Goal: Task Accomplishment & Management: Complete application form

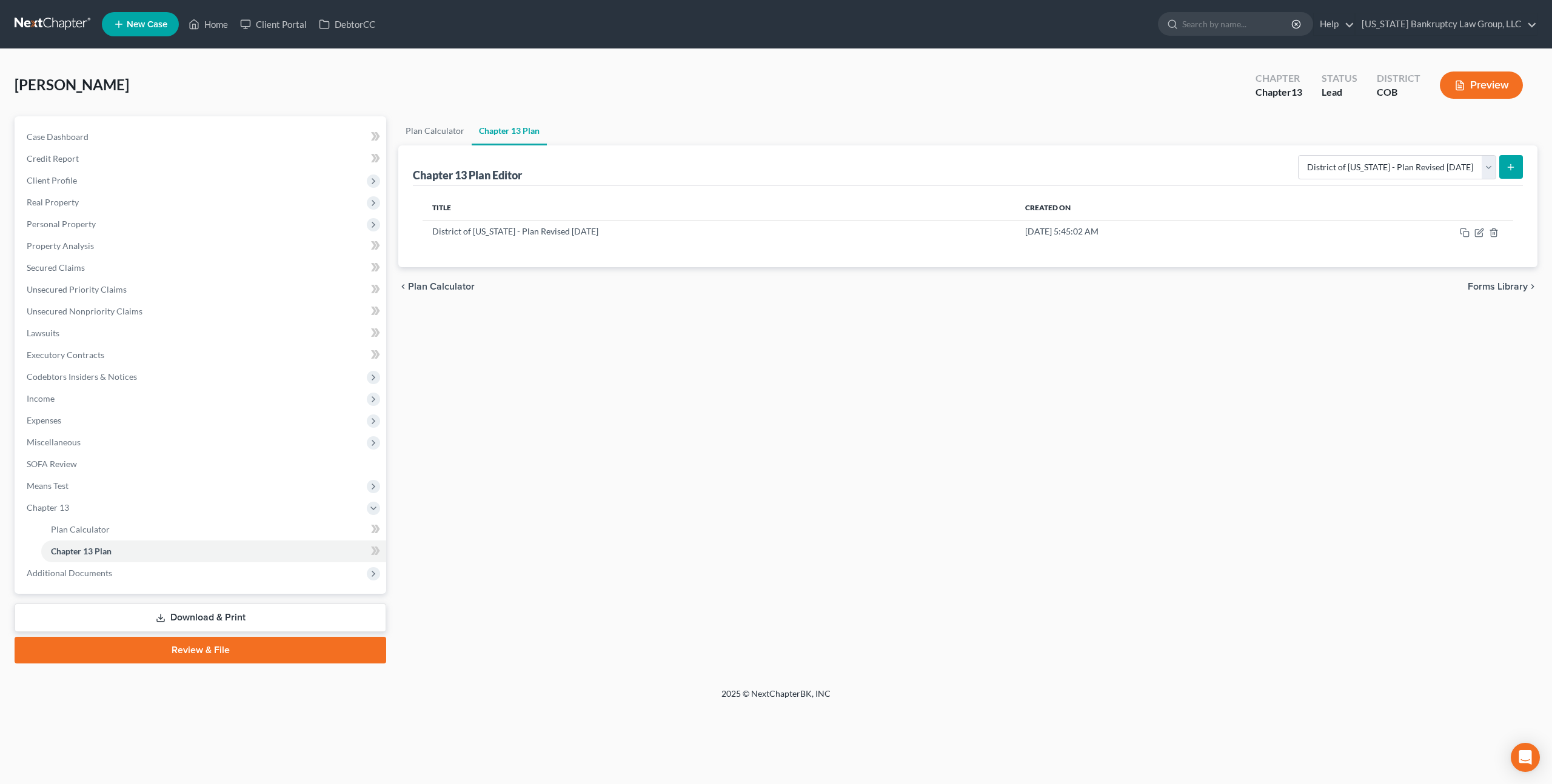
select select "0"
click at [1480, 230] on icon "button" at bounding box center [1480, 231] width 5 height 5
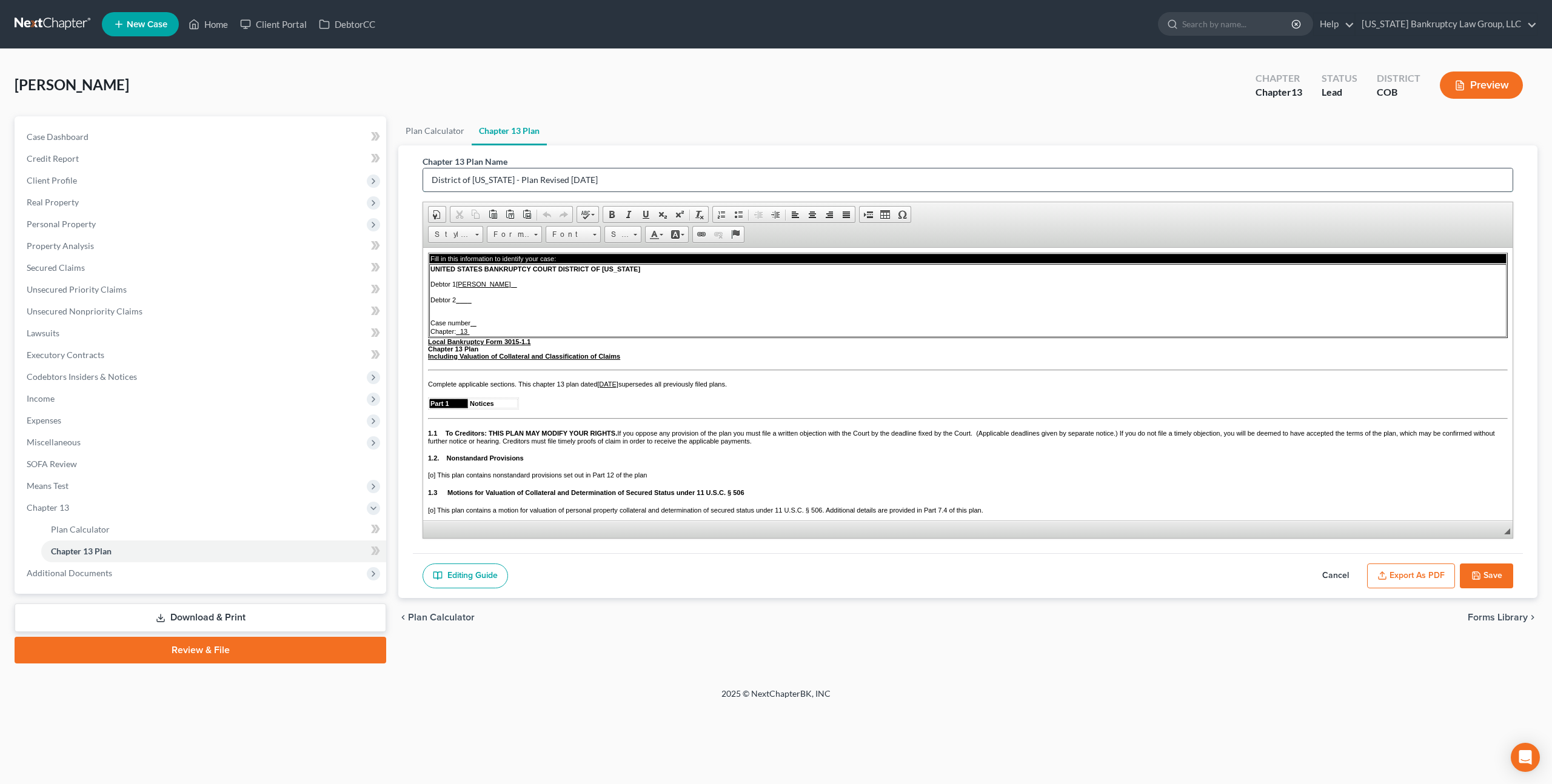
click at [524, 180] on input "District of [US_STATE] - Plan Revised [DATE]" at bounding box center [968, 180] width 1089 height 23
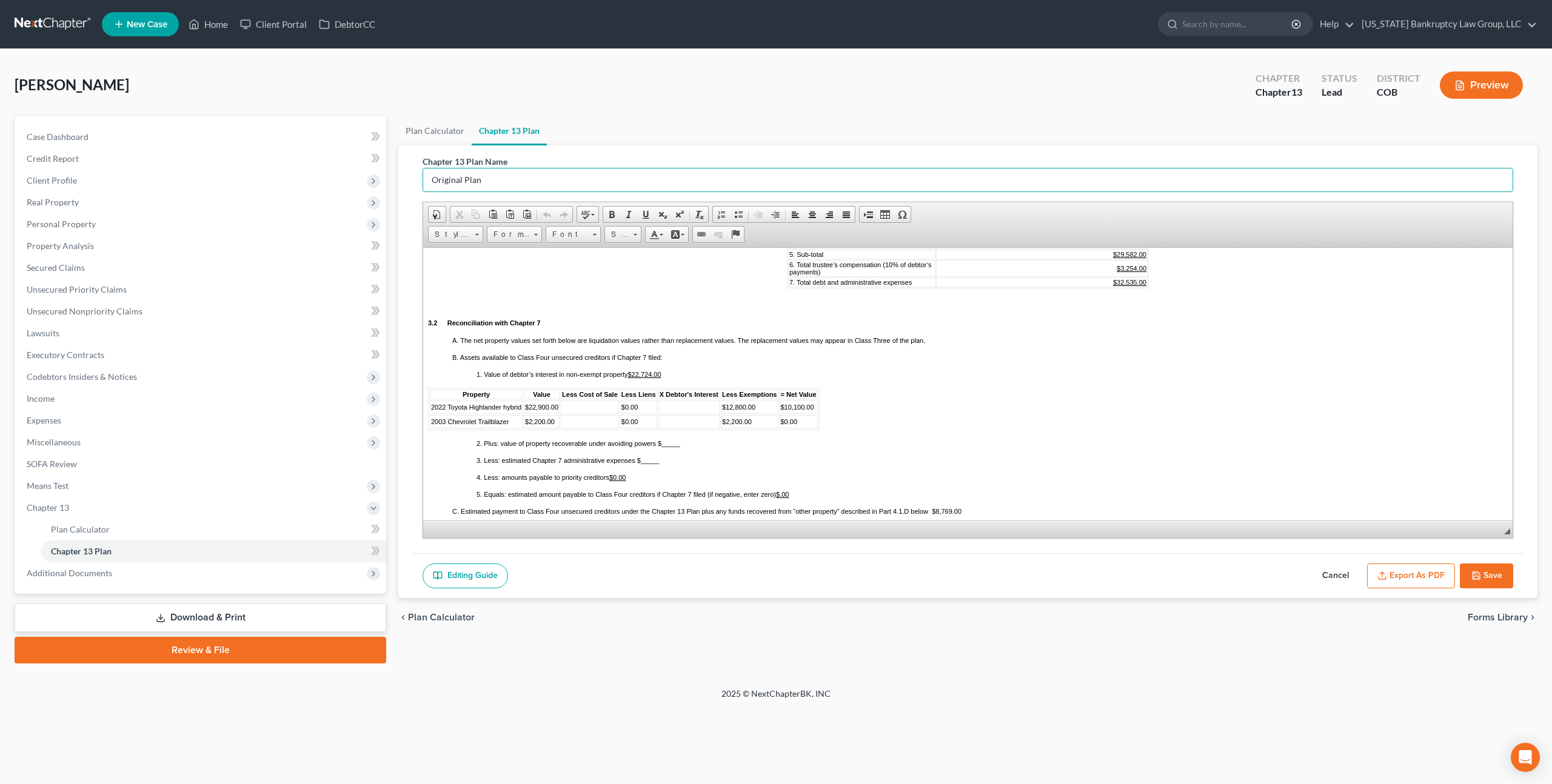
scroll to position [858, 0]
type input "Original Plan"
click at [589, 410] on td at bounding box center [589, 403] width 58 height 14
click at [814, 410] on td "$10,100.00" at bounding box center [799, 403] width 38 height 14
click at [585, 410] on td "$1,832.00" at bounding box center [589, 403] width 58 height 14
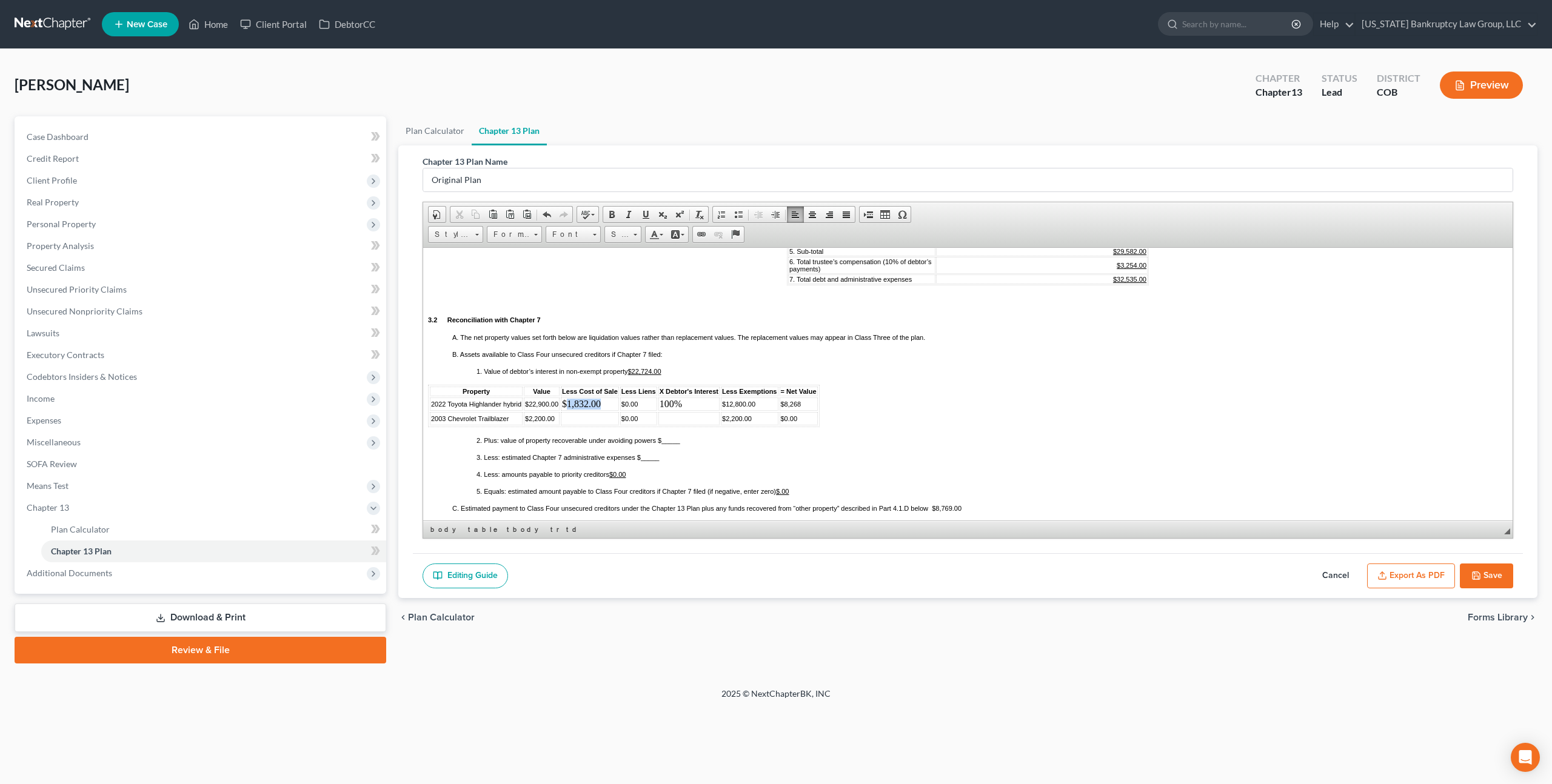
click at [585, 410] on td "$1,832.00" at bounding box center [589, 403] width 58 height 14
click at [586, 236] on span "Font" at bounding box center [567, 234] width 43 height 16
click at [583, 261] on link "Arial" at bounding box center [592, 264] width 88 height 16
click at [628, 235] on span "Size" at bounding box center [617, 234] width 24 height 16
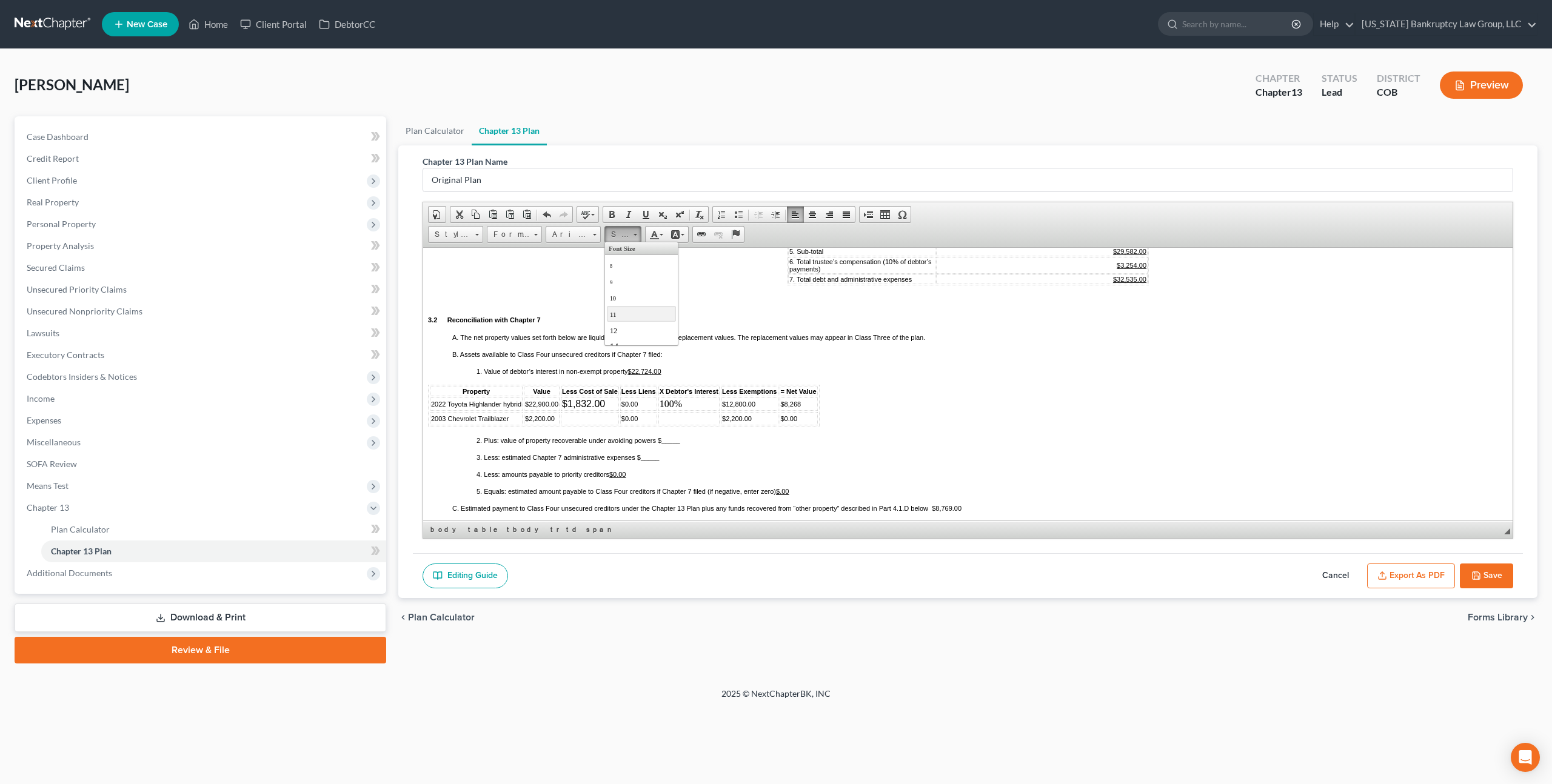
click at [620, 314] on link "11" at bounding box center [641, 313] width 69 height 16
click at [667, 410] on td "100%" at bounding box center [688, 403] width 61 height 14
click at [593, 236] on span at bounding box center [594, 232] width 3 height 11
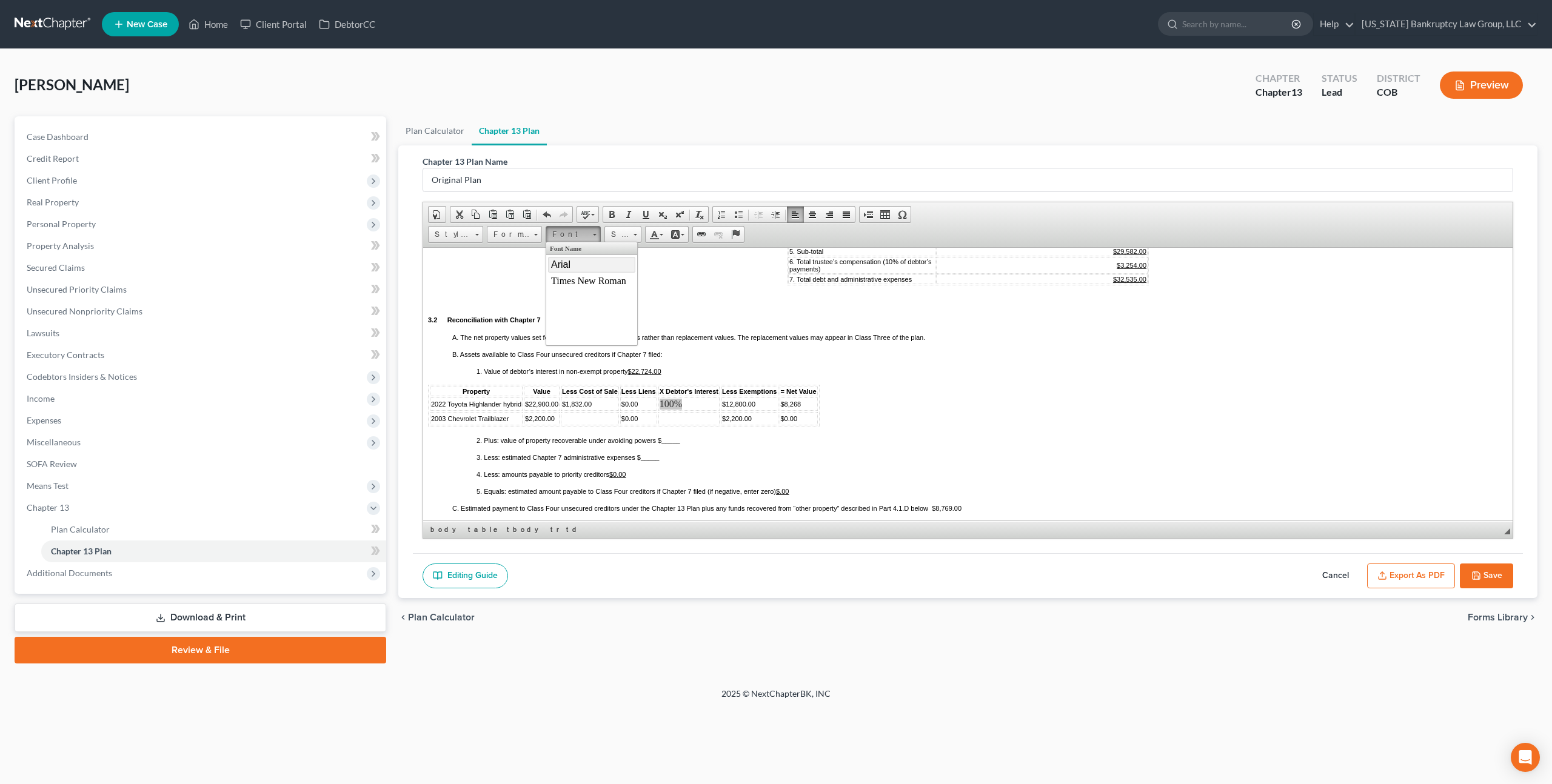
click at [577, 263] on link "Arial" at bounding box center [592, 264] width 88 height 16
click at [631, 237] on link "Size" at bounding box center [623, 234] width 37 height 17
click at [616, 312] on link "11" at bounding box center [641, 313] width 69 height 16
click at [431, 418] on span "2003 Chevrolet Trailblazer" at bounding box center [470, 415] width 78 height 8
click at [545, 514] on span "Delete Rows" at bounding box center [560, 517] width 70 height 15
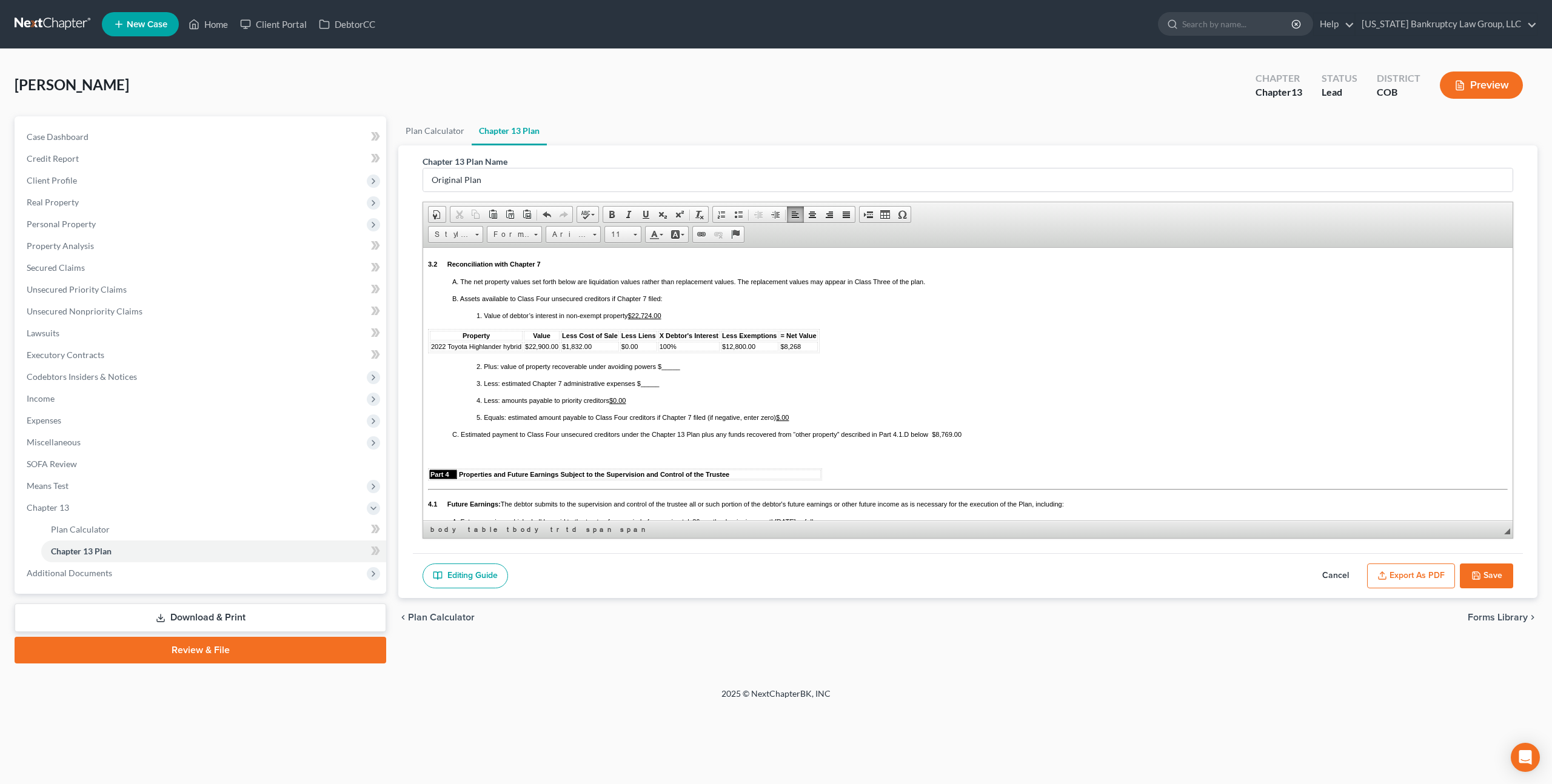
scroll to position [916, 0]
click at [652, 316] on u "$22,724.00" at bounding box center [644, 313] width 34 height 8
click at [658, 384] on span "_____" at bounding box center [650, 381] width 19 height 8
click at [801, 349] on td "$8,268" at bounding box center [799, 343] width 38 height 10
click at [781, 418] on u "$.00" at bounding box center [782, 415] width 13 height 8
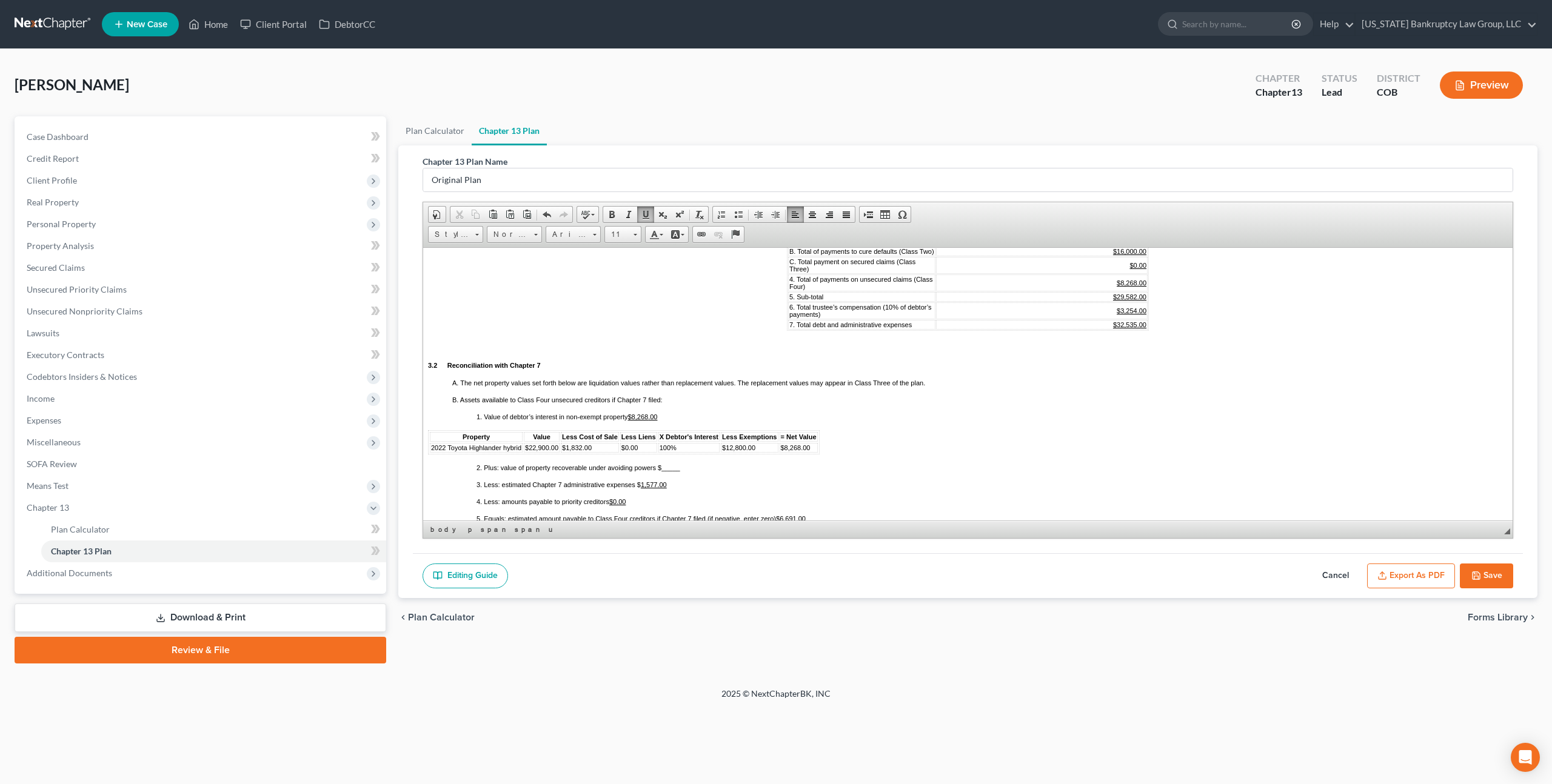
scroll to position [811, 0]
click at [1135, 288] on u "$8,268.00" at bounding box center [1131, 285] width 30 height 8
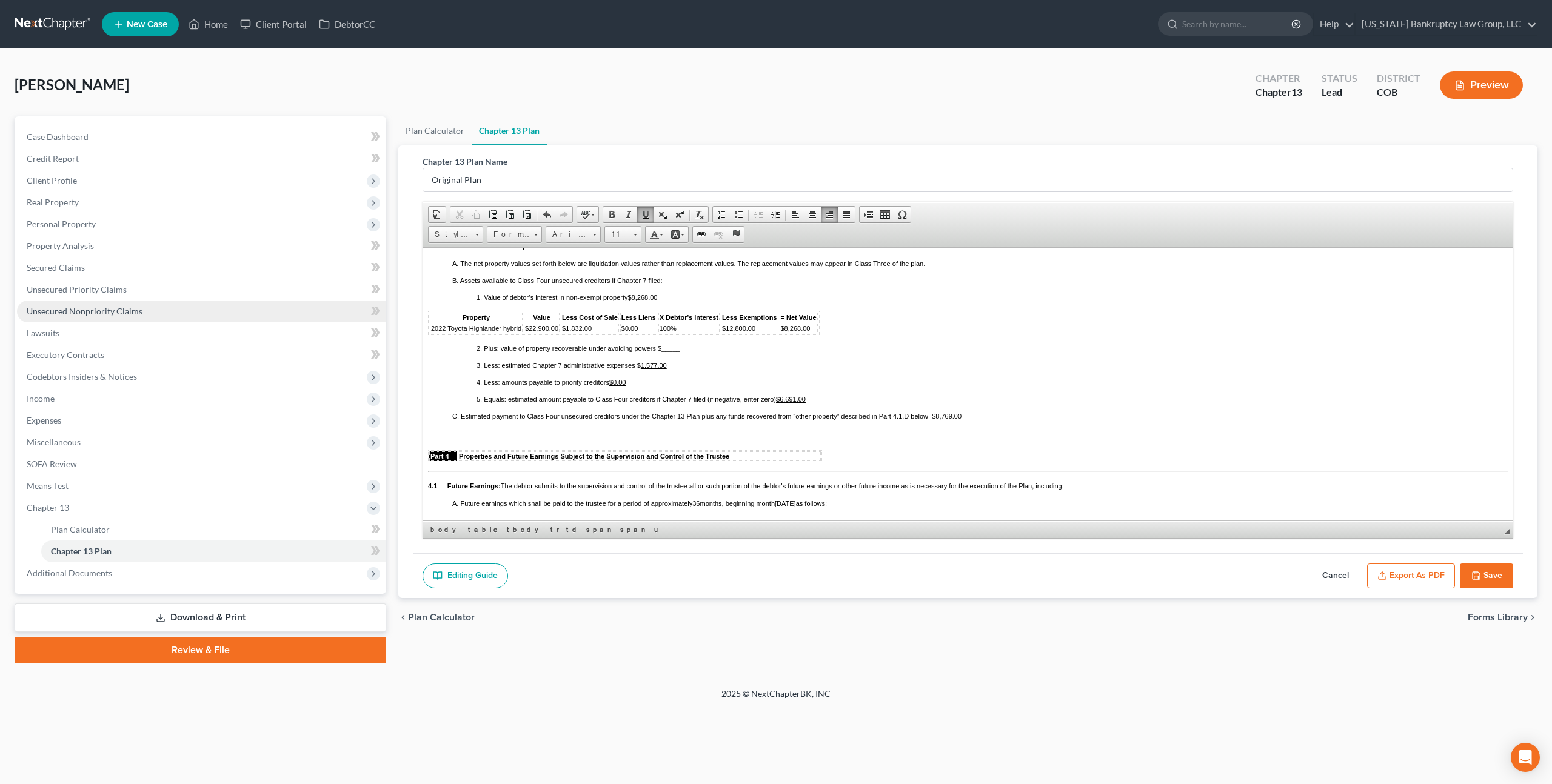
scroll to position [923, 0]
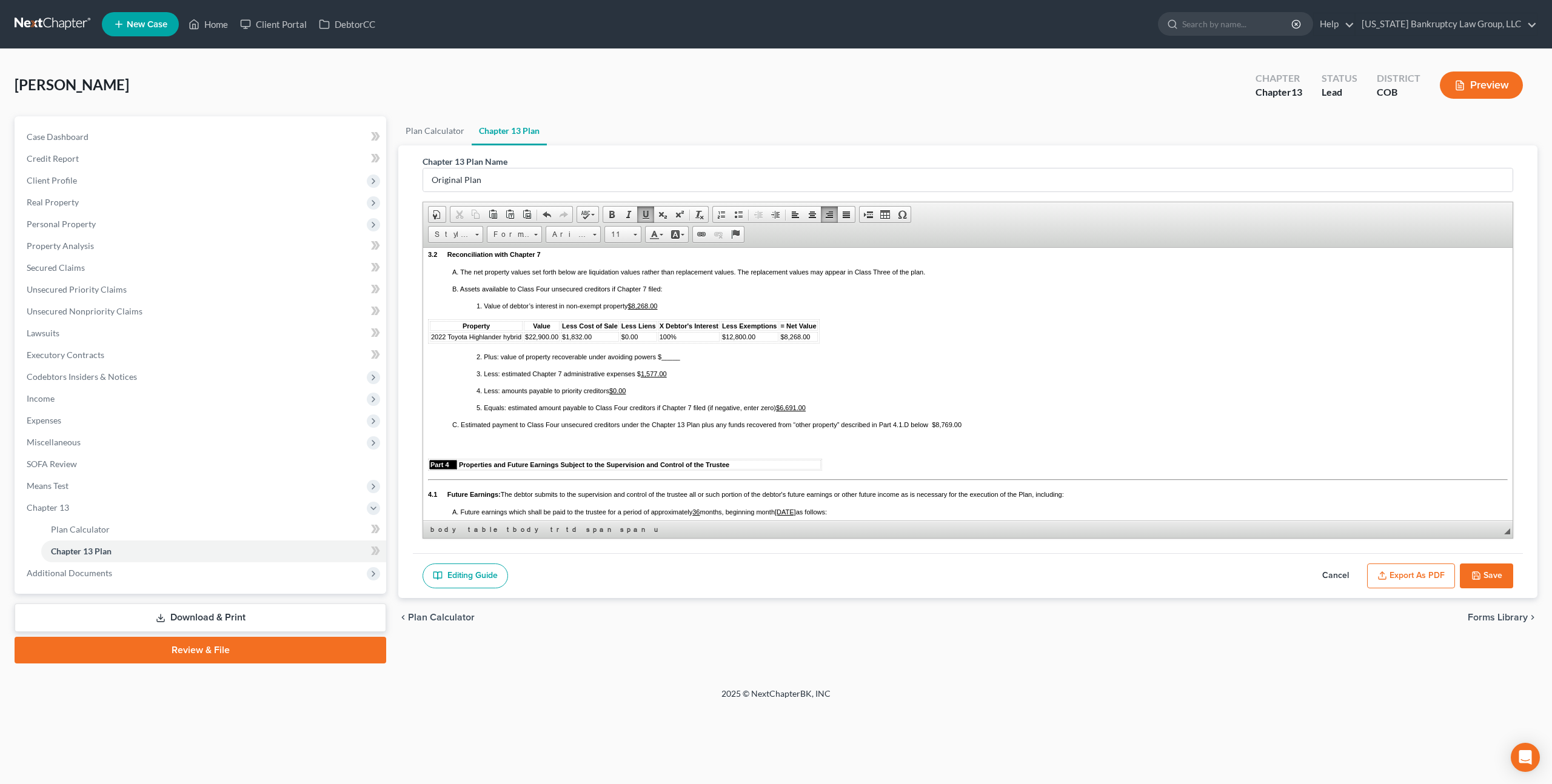
click at [952, 428] on span "C. Estimated payment to Class Four unsecured creditors under the Chapter 13 Pla…" at bounding box center [707, 424] width 509 height 8
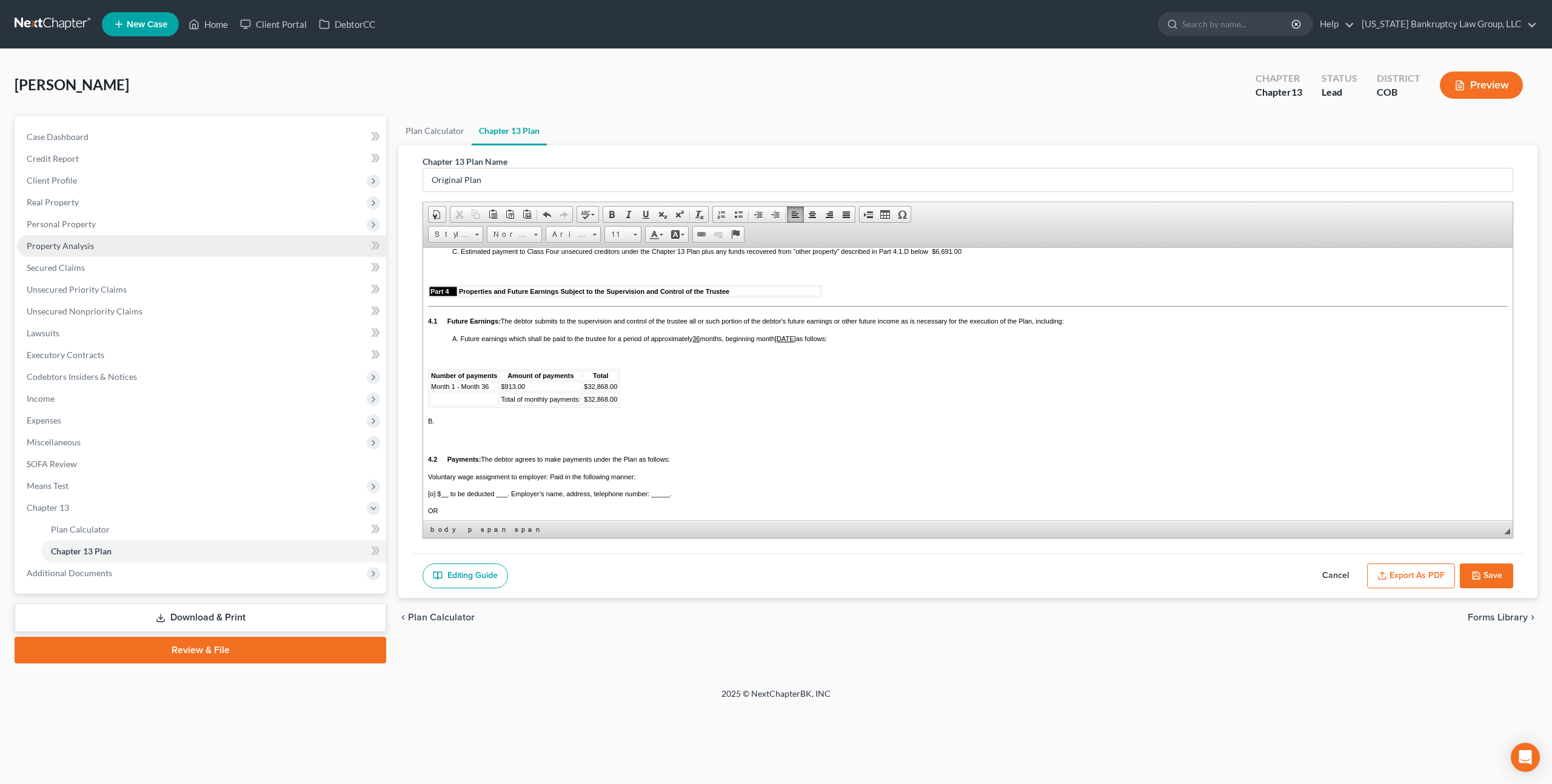
scroll to position [1103, 0]
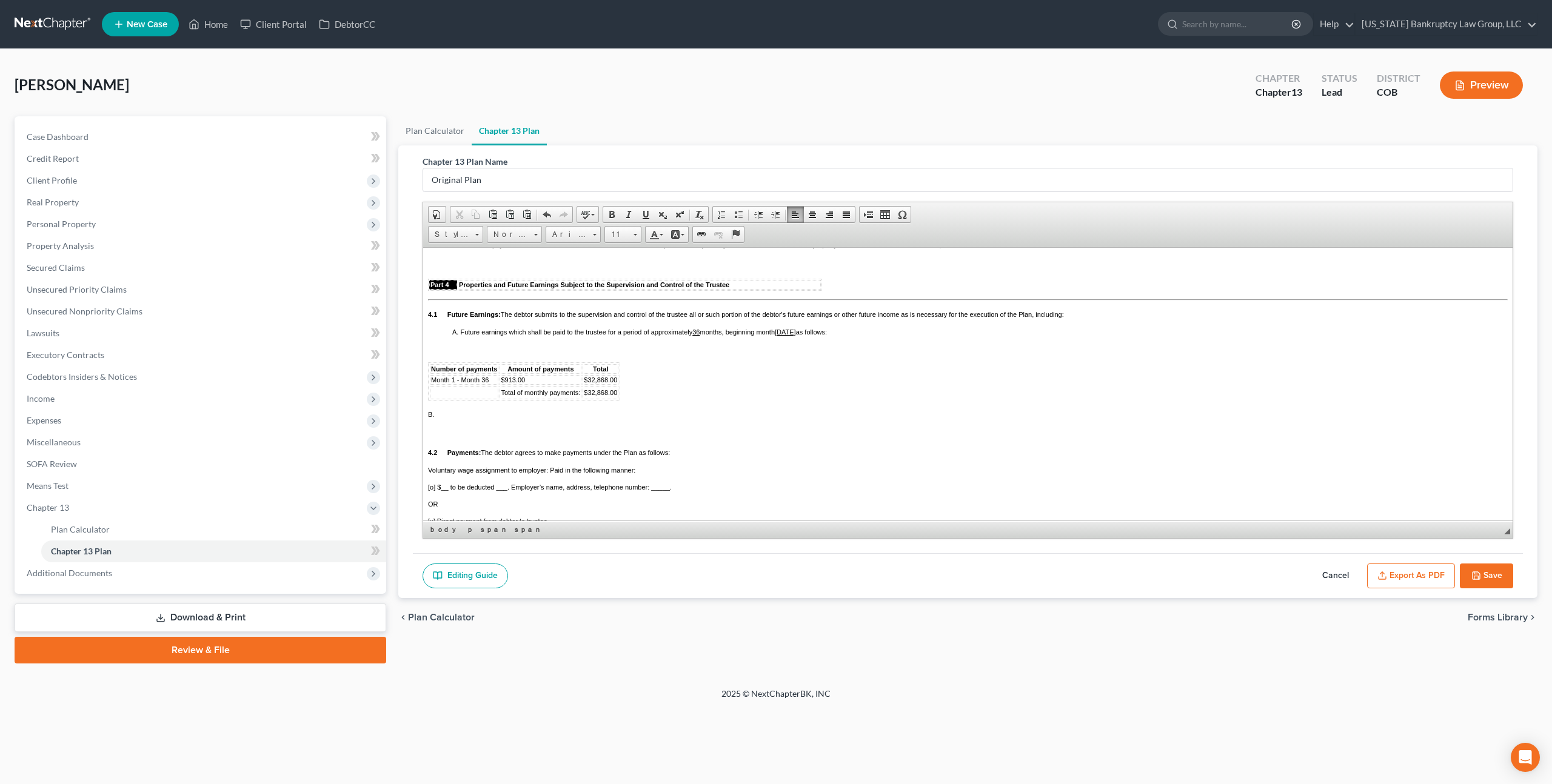
click at [514, 383] on span "$913.00" at bounding box center [513, 379] width 24 height 8
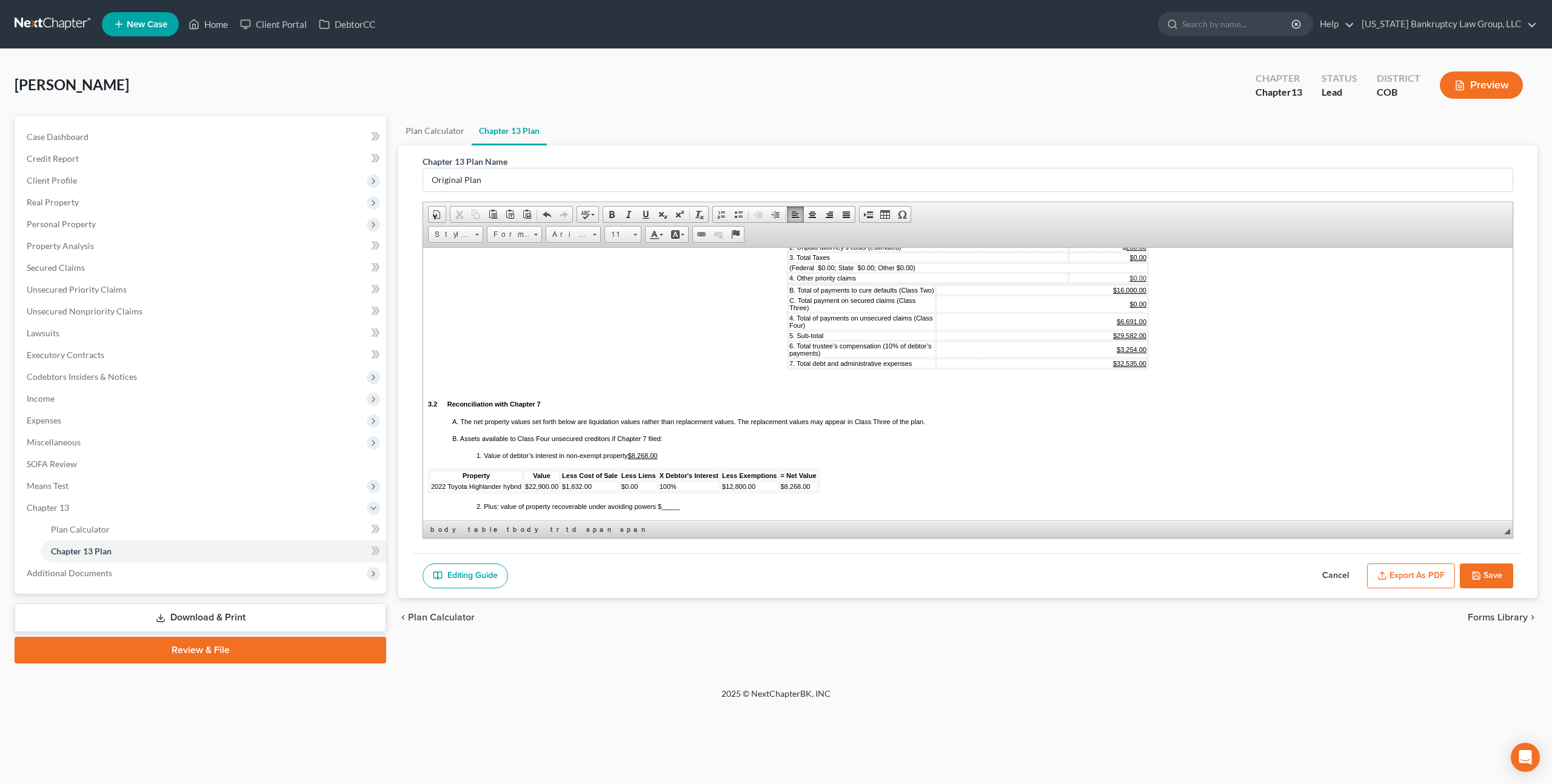
scroll to position [773, 0]
click at [1136, 368] on u "$32,535.00" at bounding box center [1129, 365] width 34 height 8
click at [1136, 354] on u "$3,254.00" at bounding box center [1131, 350] width 30 height 8
click at [1135, 340] on u "$29,582.00" at bounding box center [1129, 336] width 34 height 8
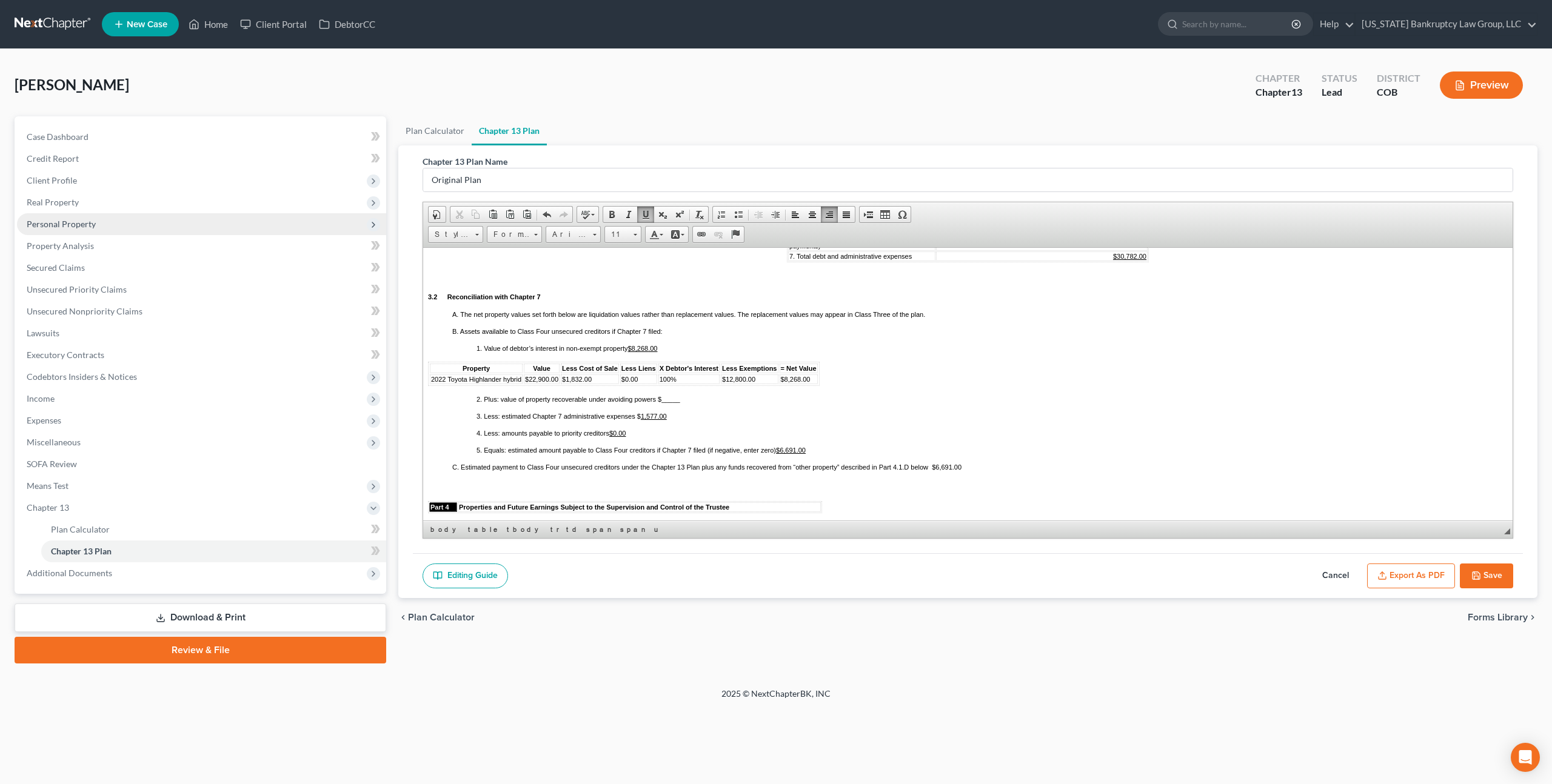
scroll to position [888, 0]
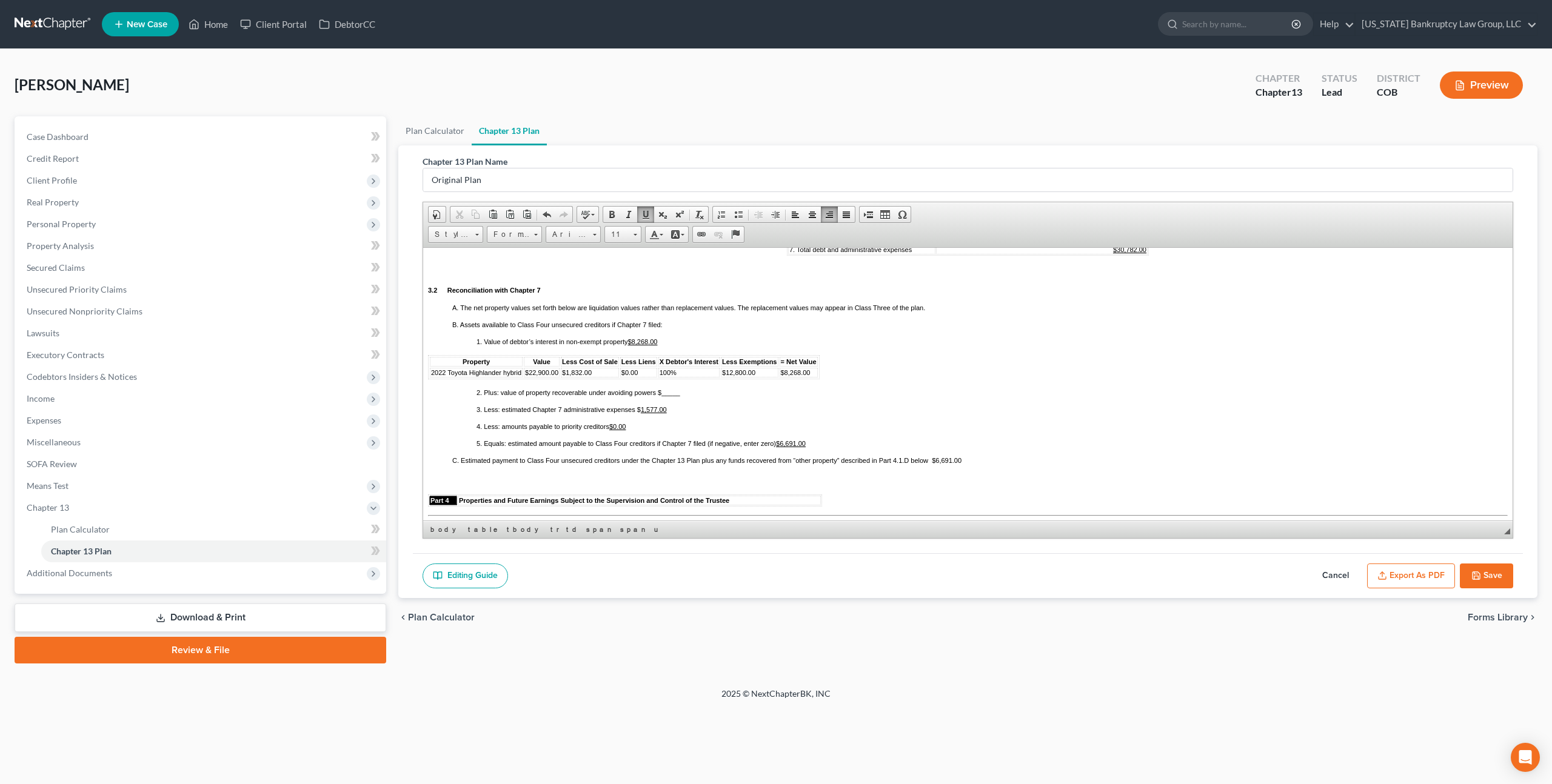
click at [506, 375] on span "2022 Toyota Highlander hybrid" at bounding box center [476, 372] width 91 height 8
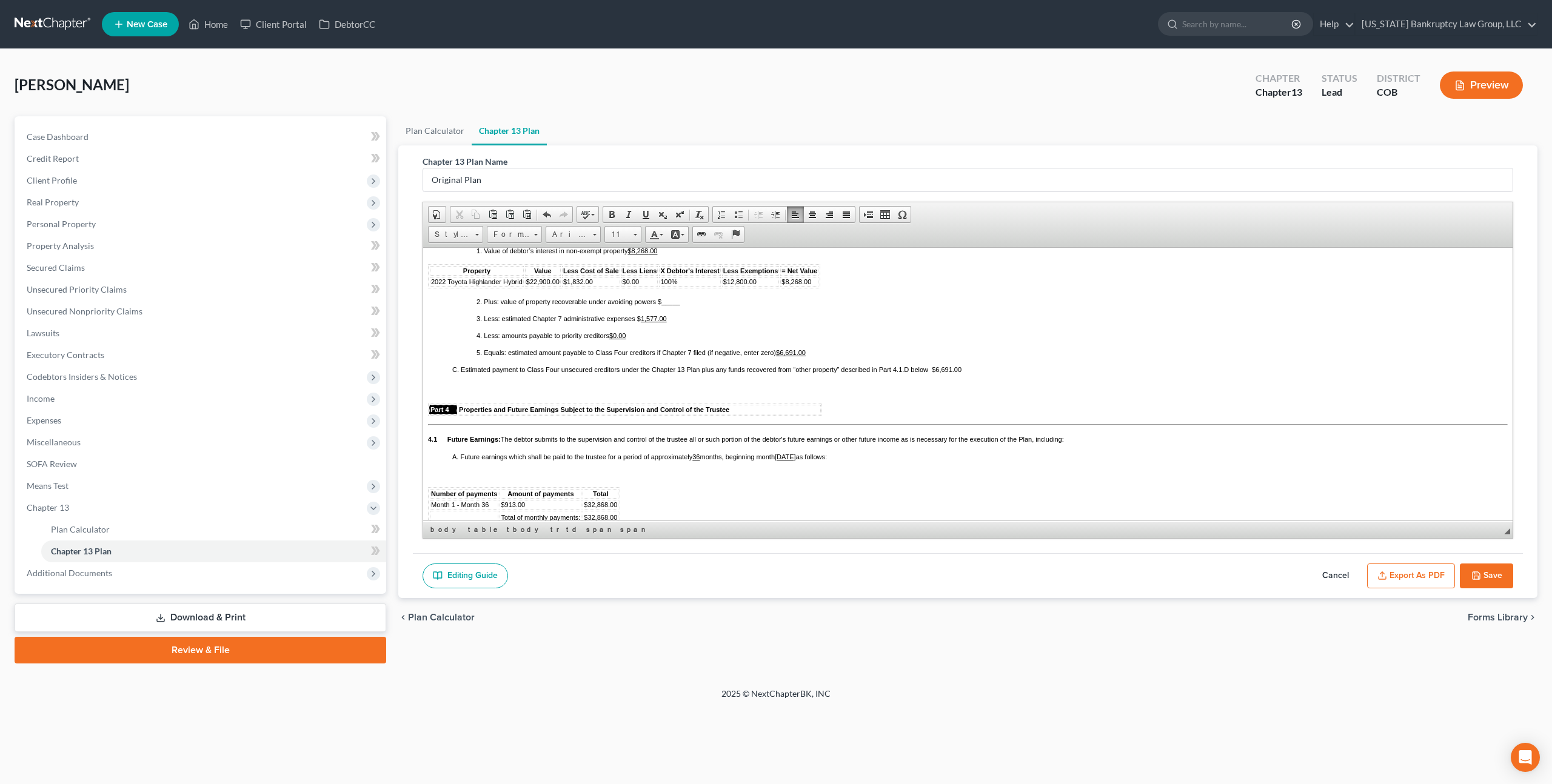
scroll to position [979, 0]
drag, startPoint x: 934, startPoint y: 405, endPoint x: 965, endPoint y: 406, distance: 31.0
click at [965, 372] on p "C. Estimated payment to Class Four unsecured creditors under the Chapter 13 Pla…" at bounding box center [980, 368] width 1055 height 8
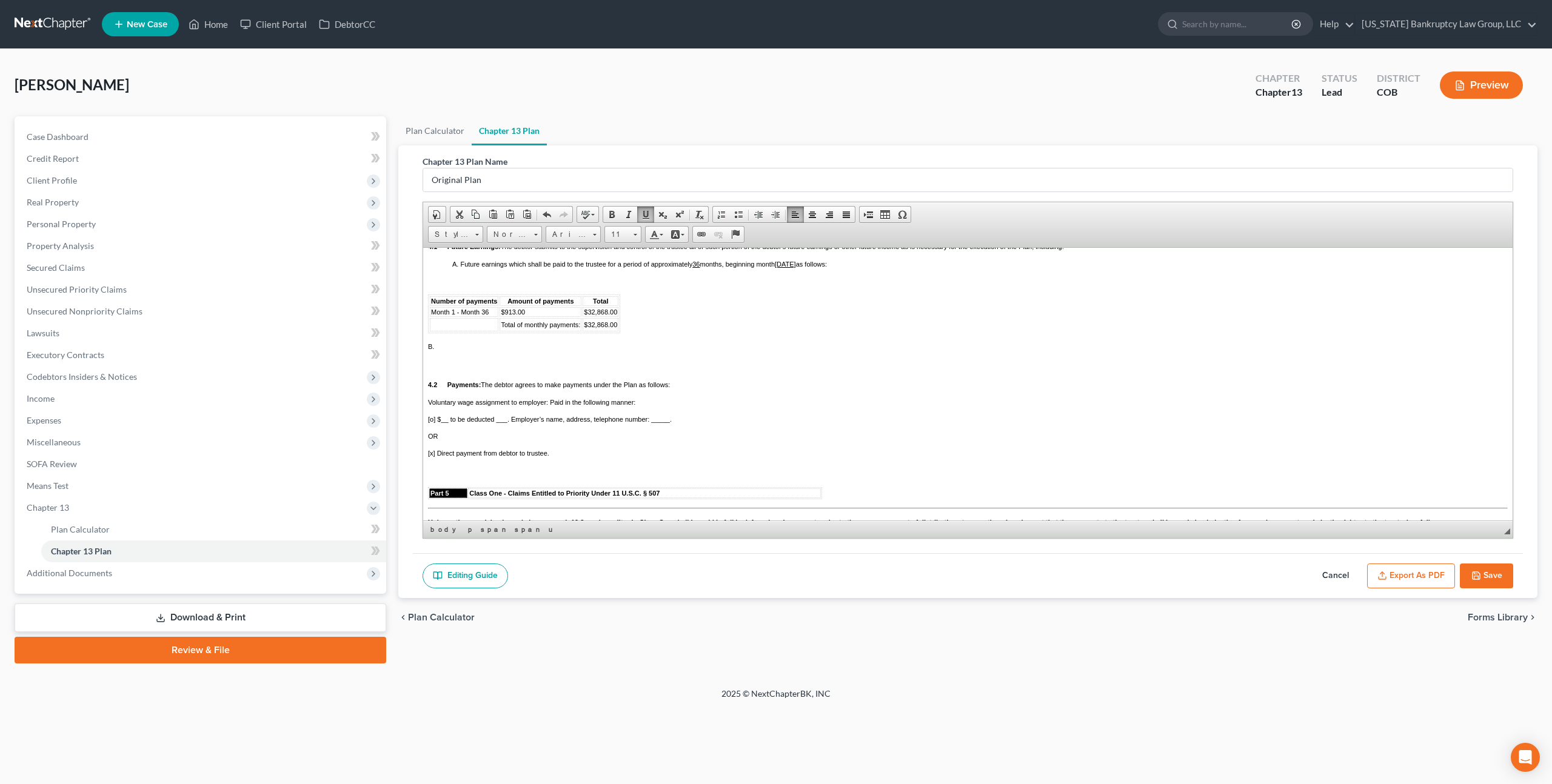
scroll to position [1174, 0]
click at [488, 313] on span "Month 1 - Month 36" at bounding box center [460, 309] width 58 height 8
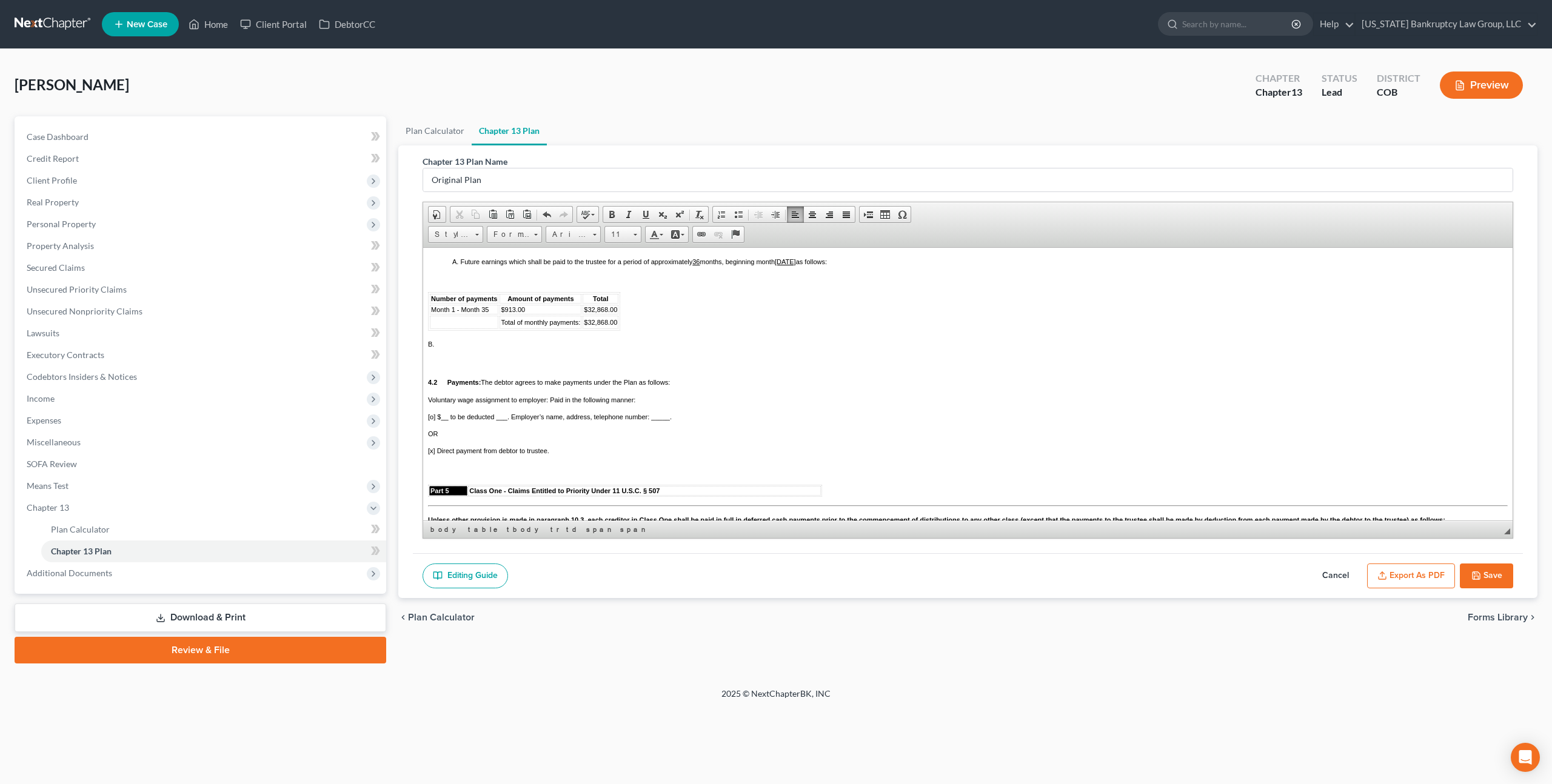
click at [515, 313] on span "$913.00" at bounding box center [513, 309] width 24 height 8
click at [433, 328] on td at bounding box center [464, 322] width 69 height 14
click at [533, 399] on span "Insert Row Before" at bounding box center [563, 396] width 70 height 15
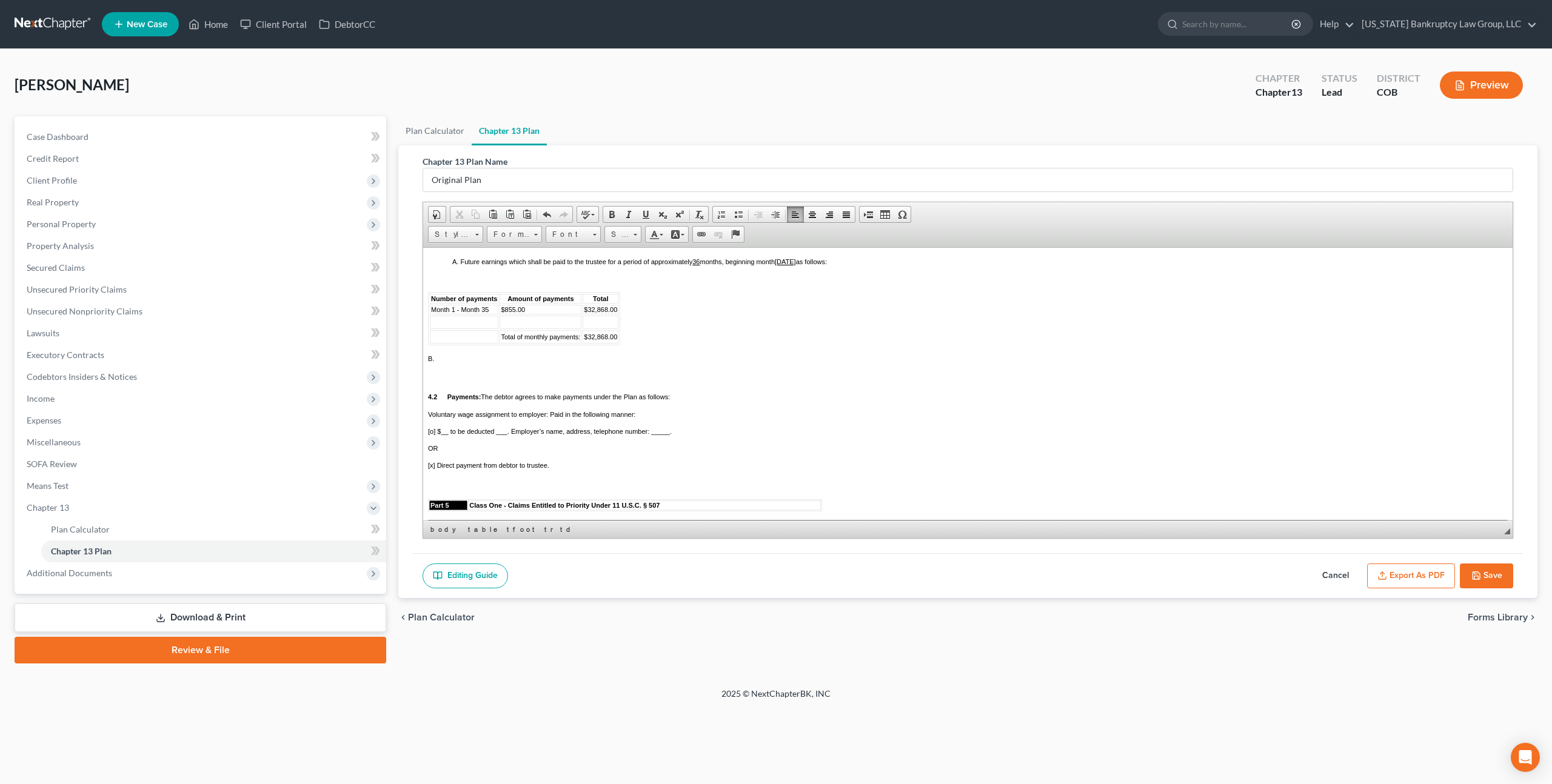
click at [454, 328] on td at bounding box center [464, 322] width 69 height 14
click at [567, 237] on span "Font" at bounding box center [567, 234] width 43 height 16
click at [572, 262] on link "Arial" at bounding box center [592, 264] width 88 height 16
click at [465, 327] on span "​Month 36" at bounding box center [451, 321] width 40 height 11
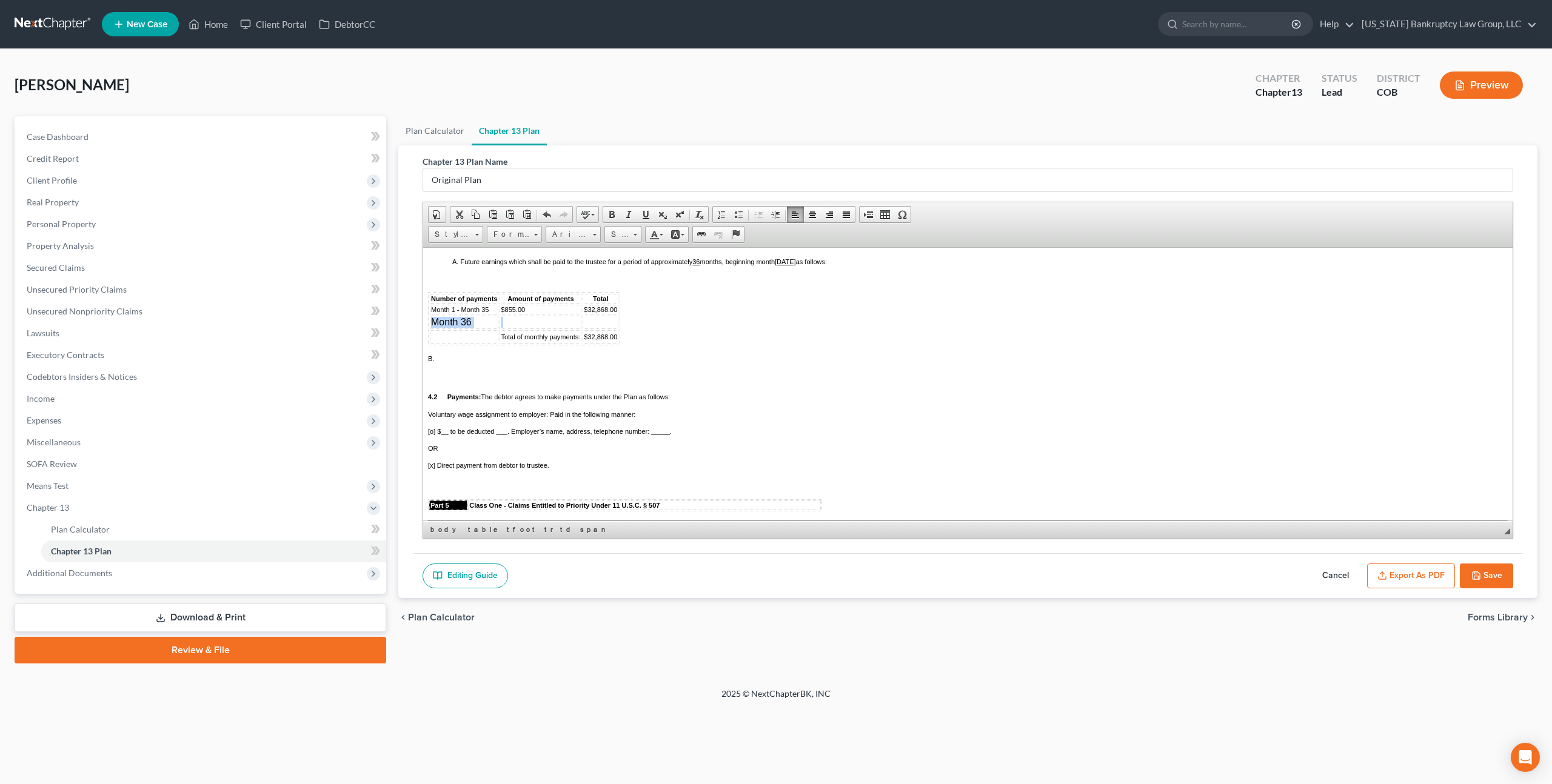
click at [465, 327] on span "​Month 36" at bounding box center [451, 321] width 40 height 11
click at [573, 234] on span "Arial" at bounding box center [567, 234] width 43 height 16
click at [612, 234] on span "Size" at bounding box center [617, 234] width 24 height 16
click at [612, 317] on span "11" at bounding box center [613, 314] width 7 height 8
click at [533, 328] on td at bounding box center [540, 322] width 81 height 14
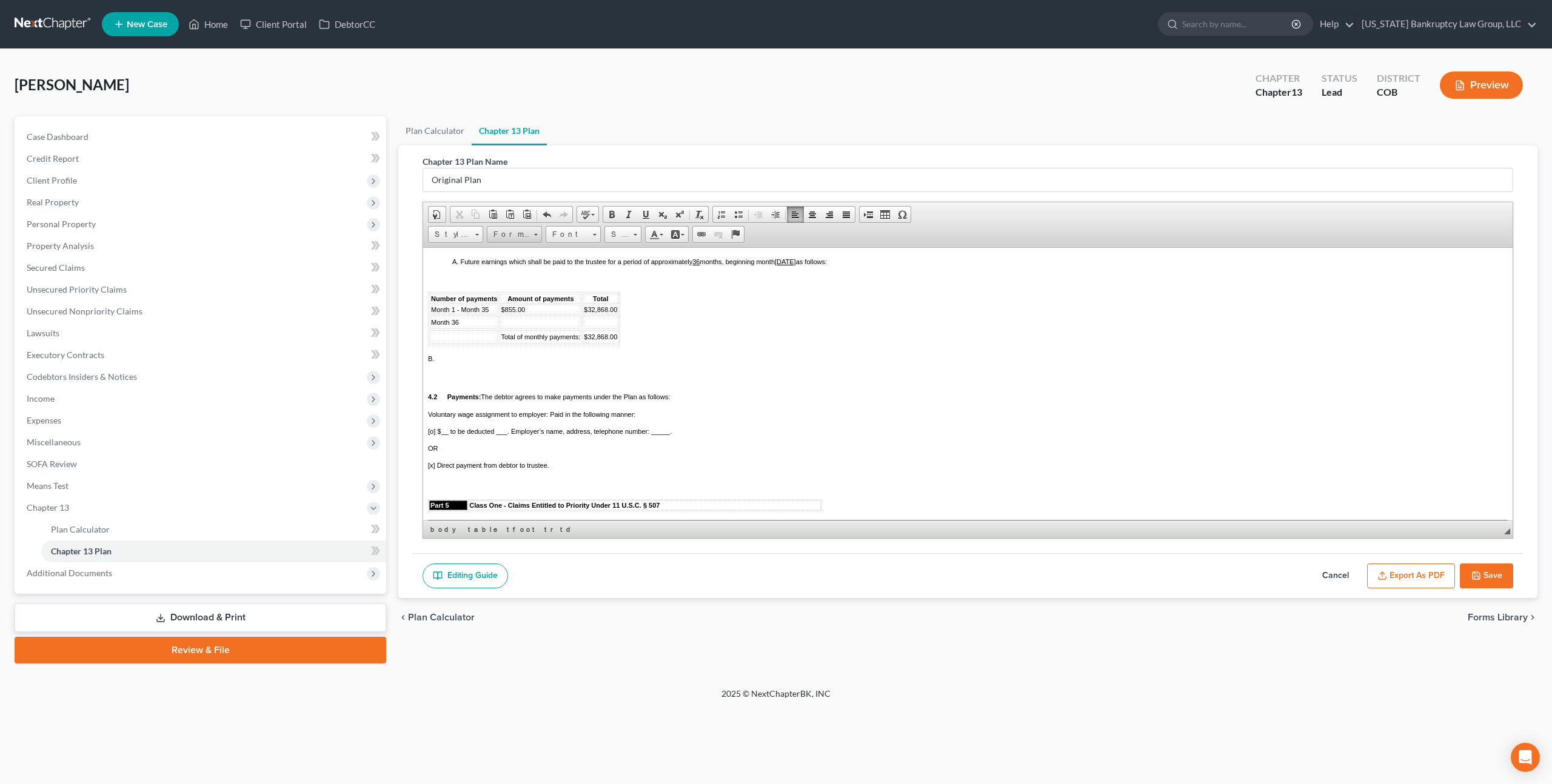
click at [520, 234] on span "Format" at bounding box center [509, 234] width 43 height 16
click at [559, 236] on span "Font" at bounding box center [567, 234] width 43 height 16
click at [560, 263] on span "Arial" at bounding box center [560, 264] width 19 height 11
click at [616, 230] on span "Size" at bounding box center [617, 234] width 24 height 16
click at [615, 312] on span "11" at bounding box center [613, 314] width 7 height 8
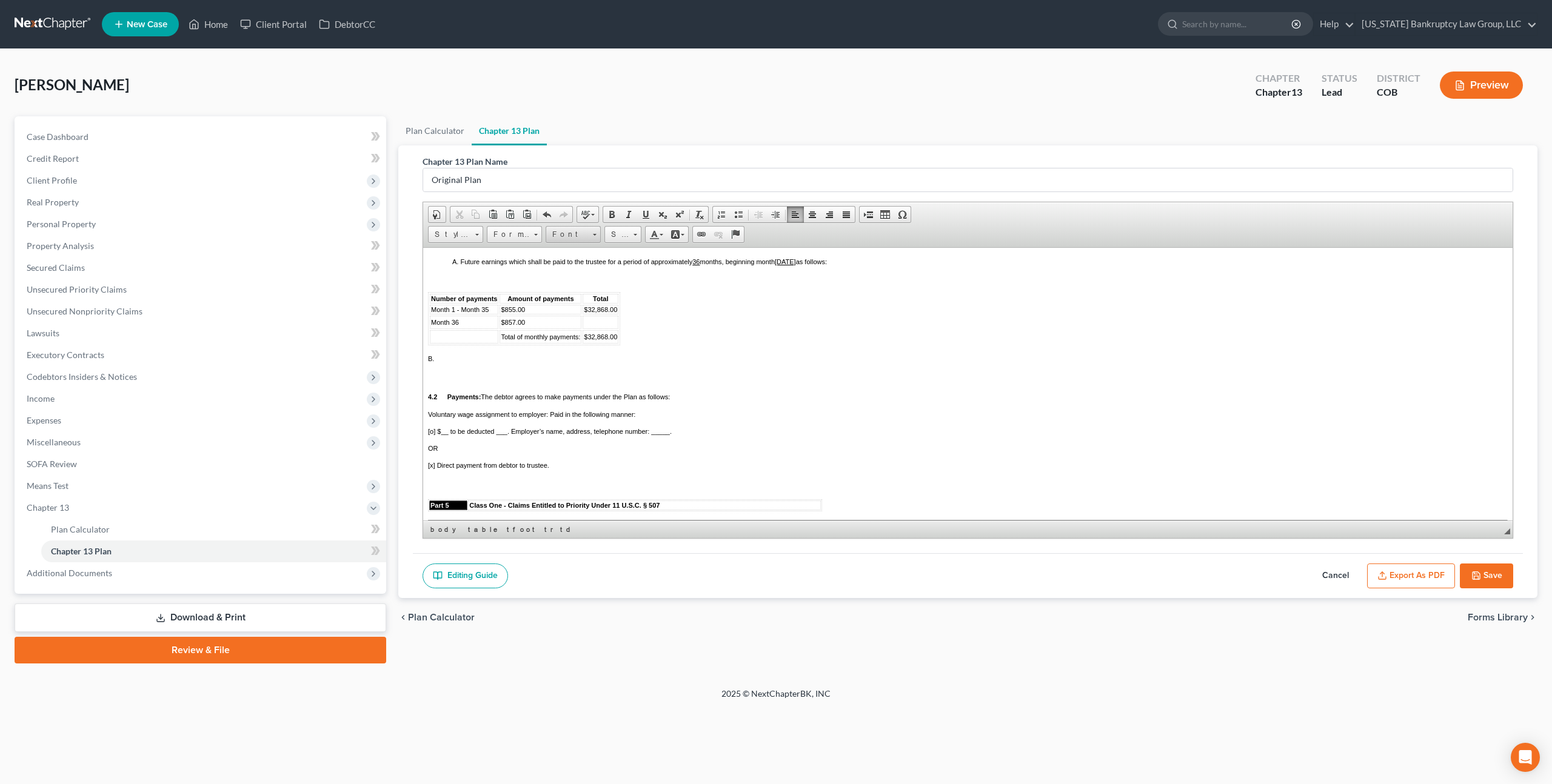
click at [580, 231] on span "Font" at bounding box center [567, 234] width 43 height 16
click at [572, 263] on link "Arial" at bounding box center [592, 264] width 88 height 16
click at [616, 235] on span "Size" at bounding box center [617, 234] width 24 height 16
click at [612, 308] on link "11" at bounding box center [641, 313] width 69 height 16
click at [608, 313] on span "$32,868.00" at bounding box center [600, 309] width 34 height 8
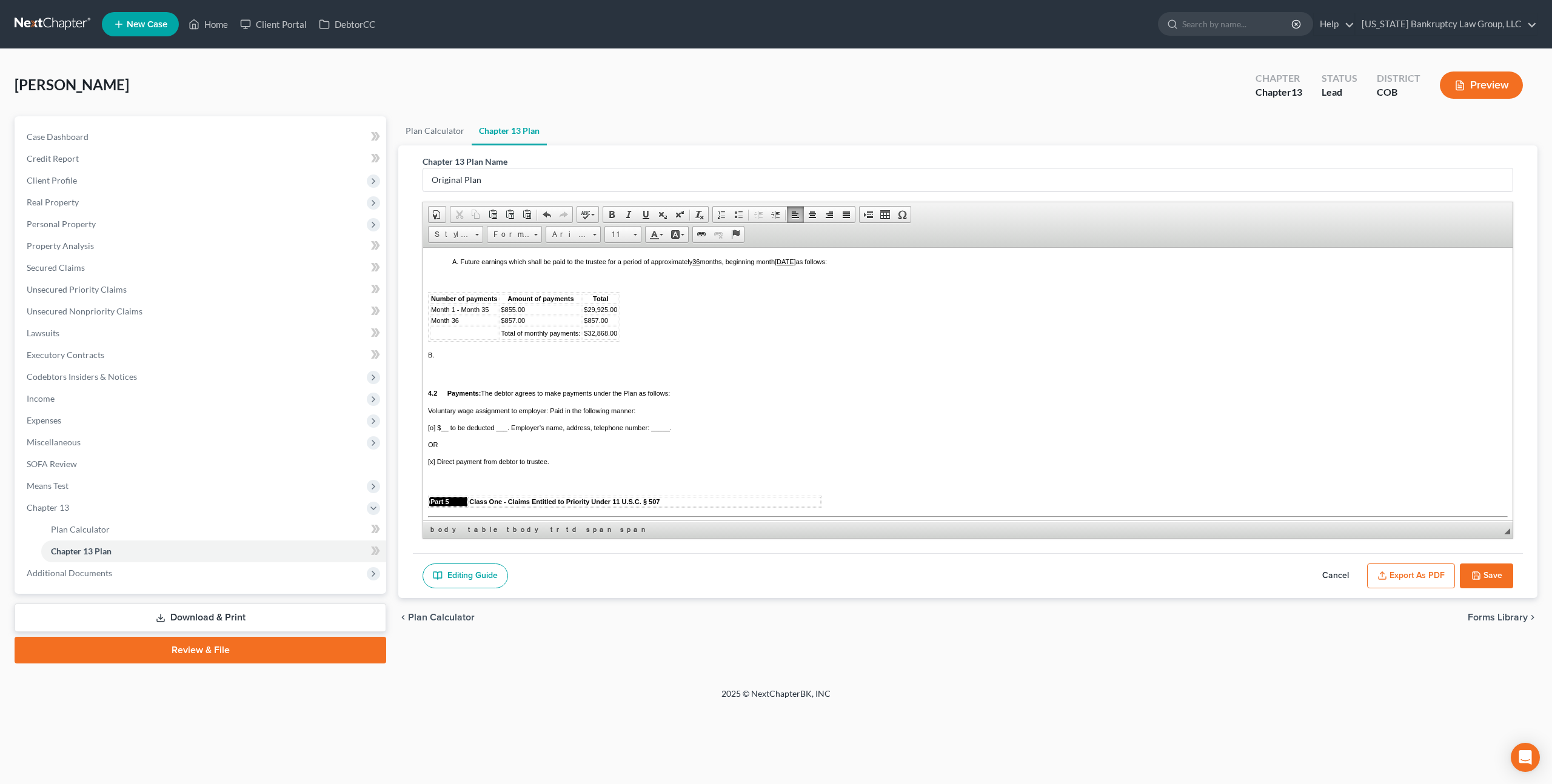
click at [608, 336] on span "$32,868.00" at bounding box center [600, 333] width 34 height 8
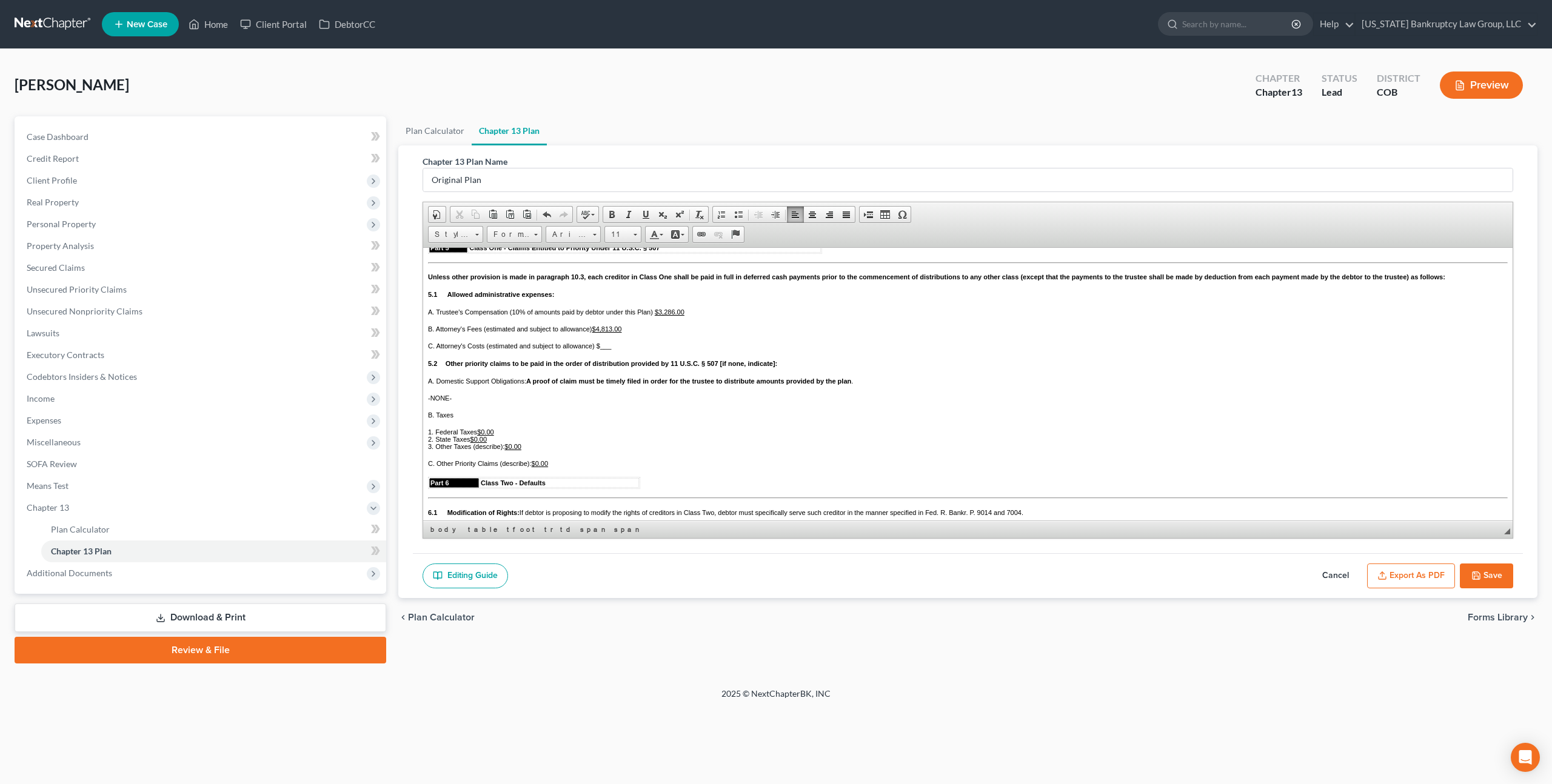
scroll to position [1398, 0]
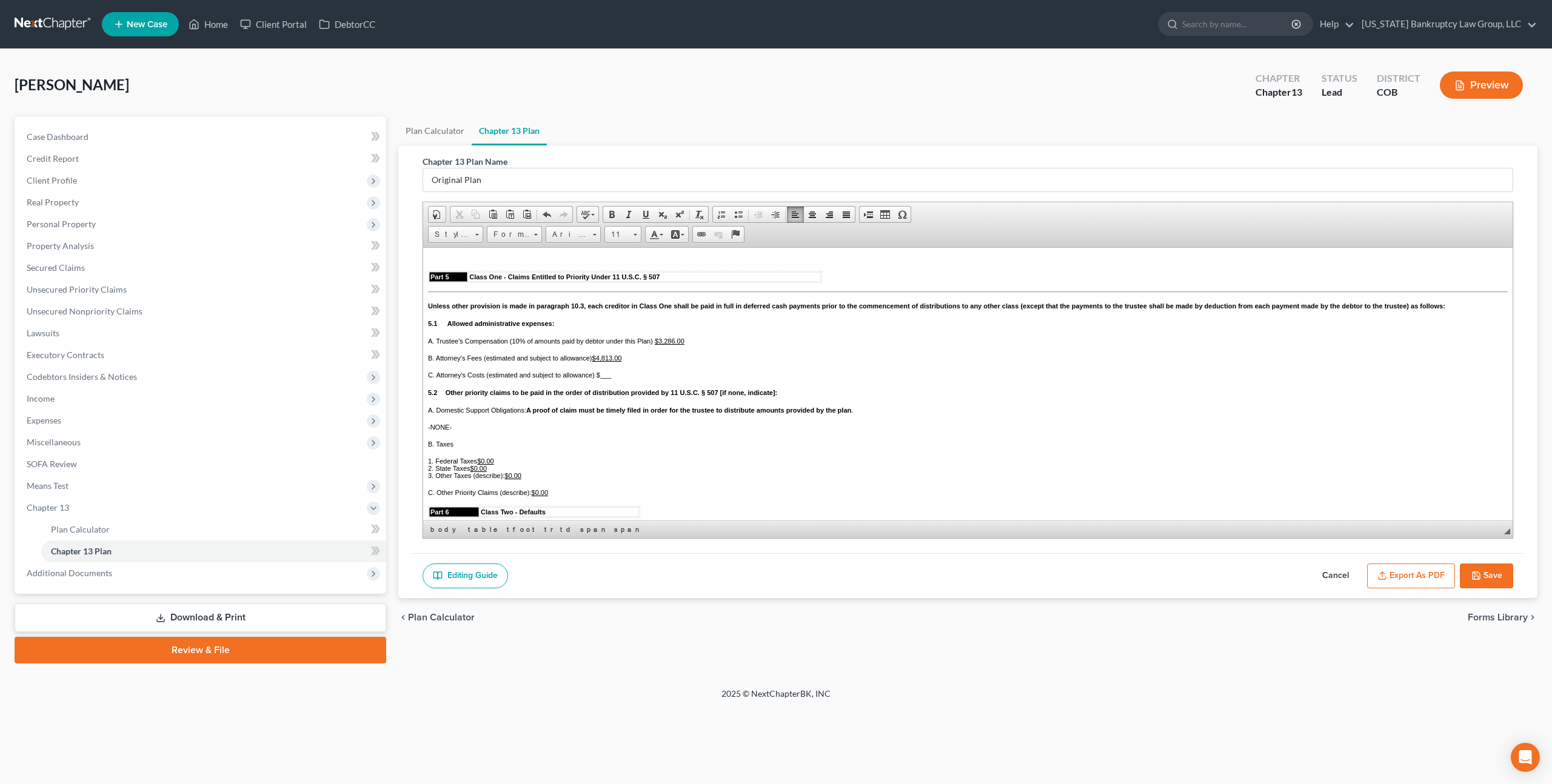
click at [674, 344] on u "$3,286.00" at bounding box center [669, 341] width 30 height 8
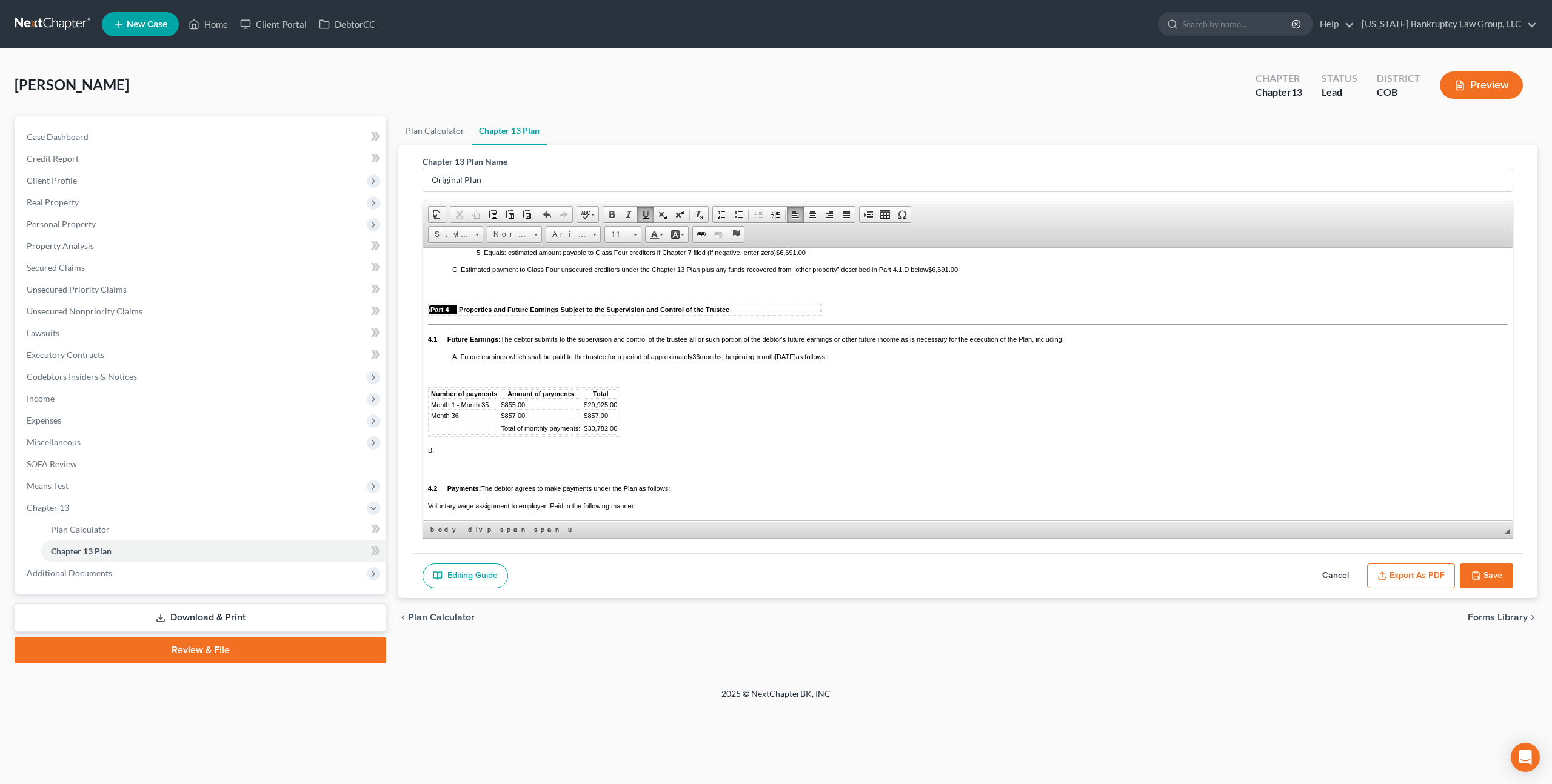
scroll to position [1081, 0]
click at [1483, 570] on button "Save" at bounding box center [1487, 575] width 53 height 25
select select "0"
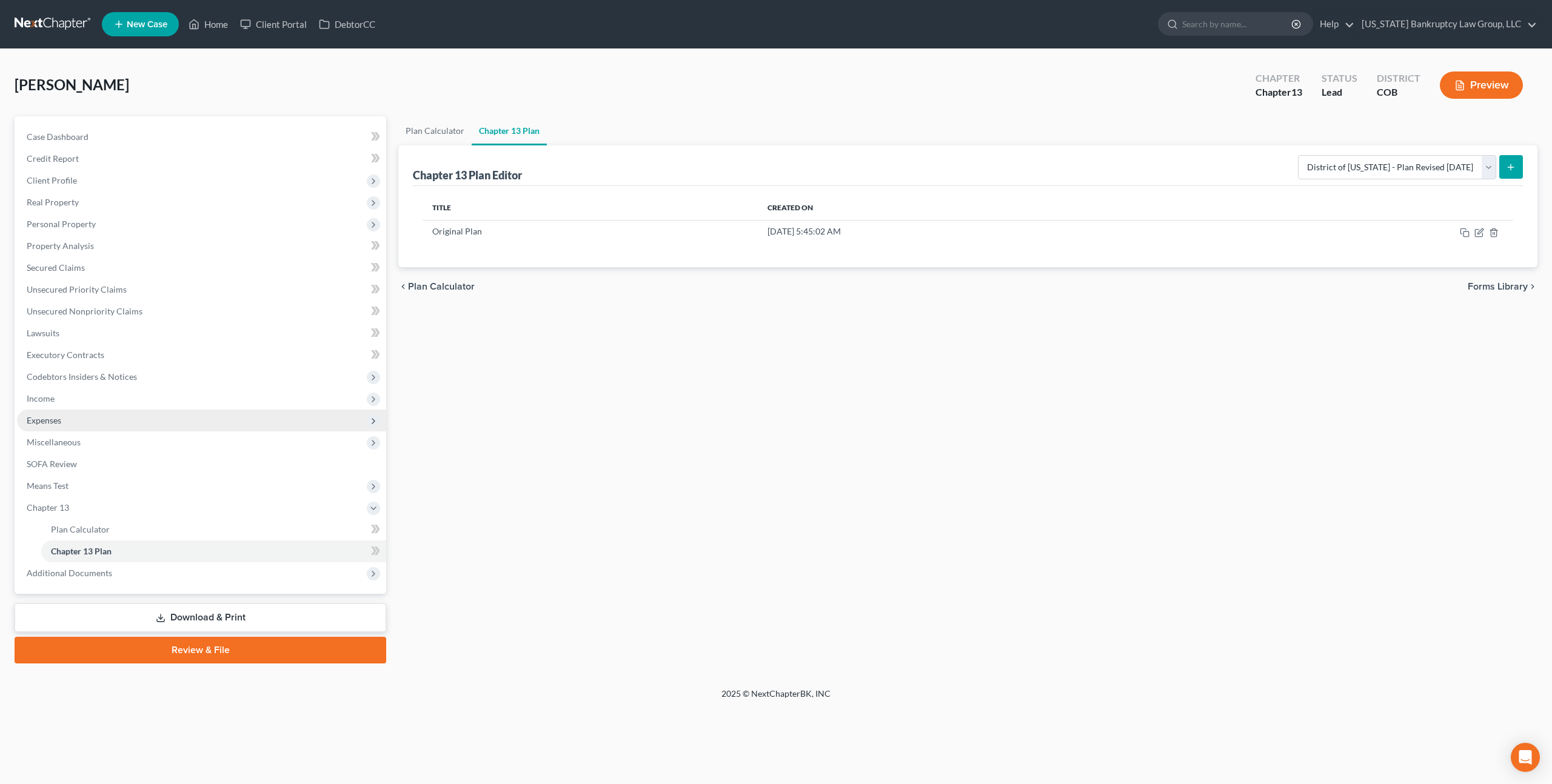
click at [44, 422] on span "Expenses" at bounding box center [43, 420] width 34 height 11
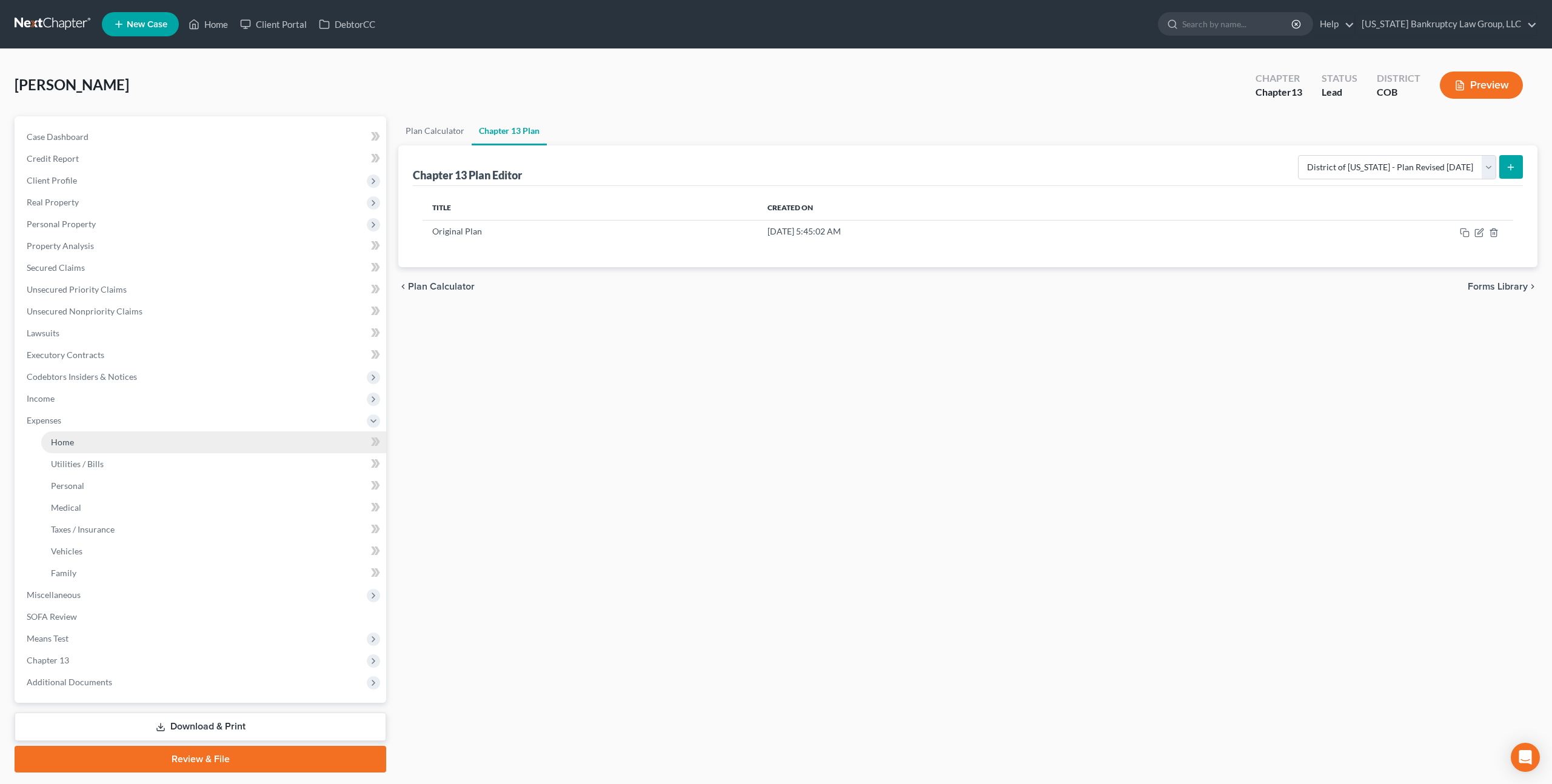
click at [65, 446] on span "Home" at bounding box center [62, 442] width 23 height 11
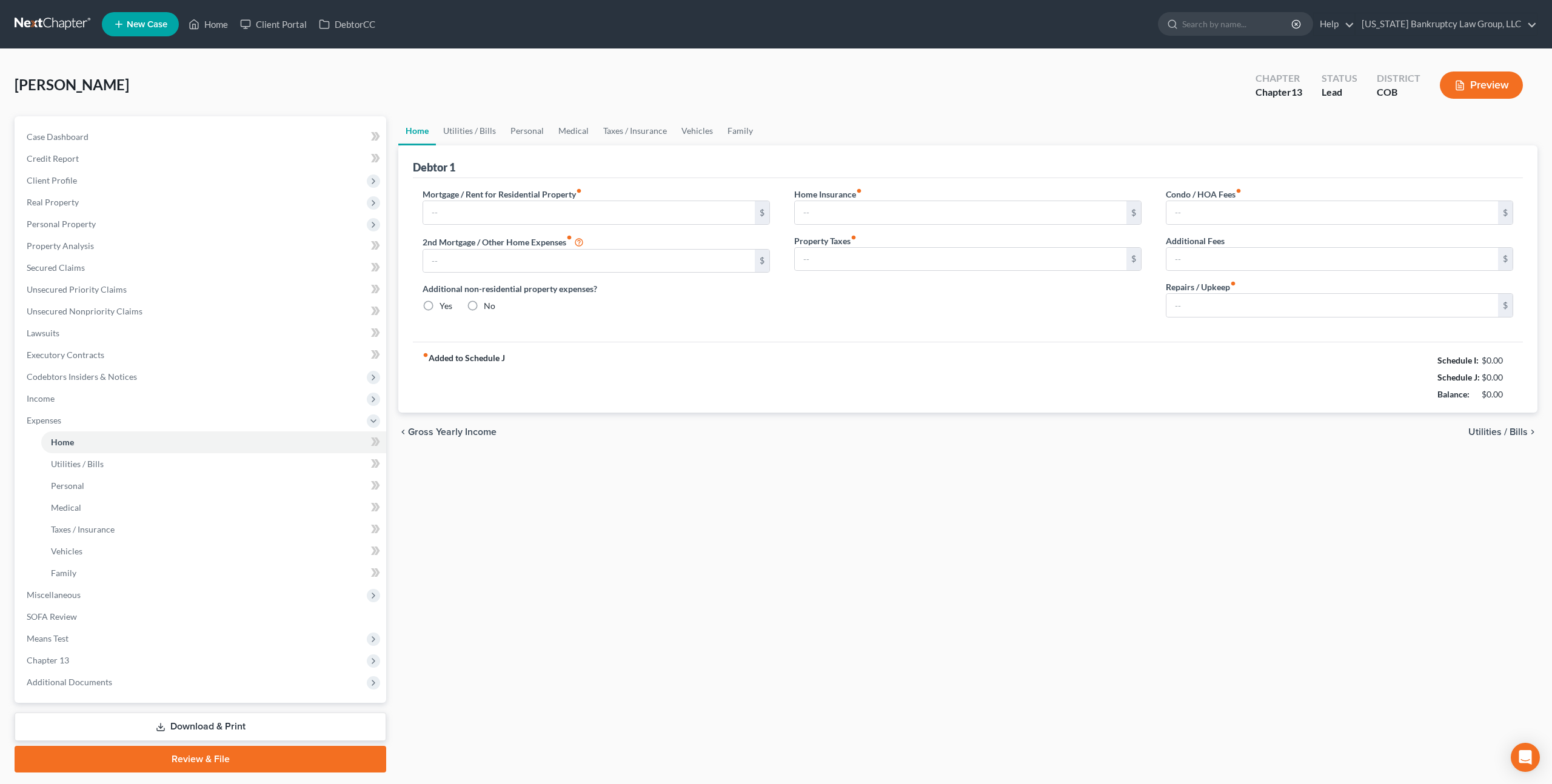
type input "3,811.00"
type input "0.00"
radio input "true"
type input "0.00"
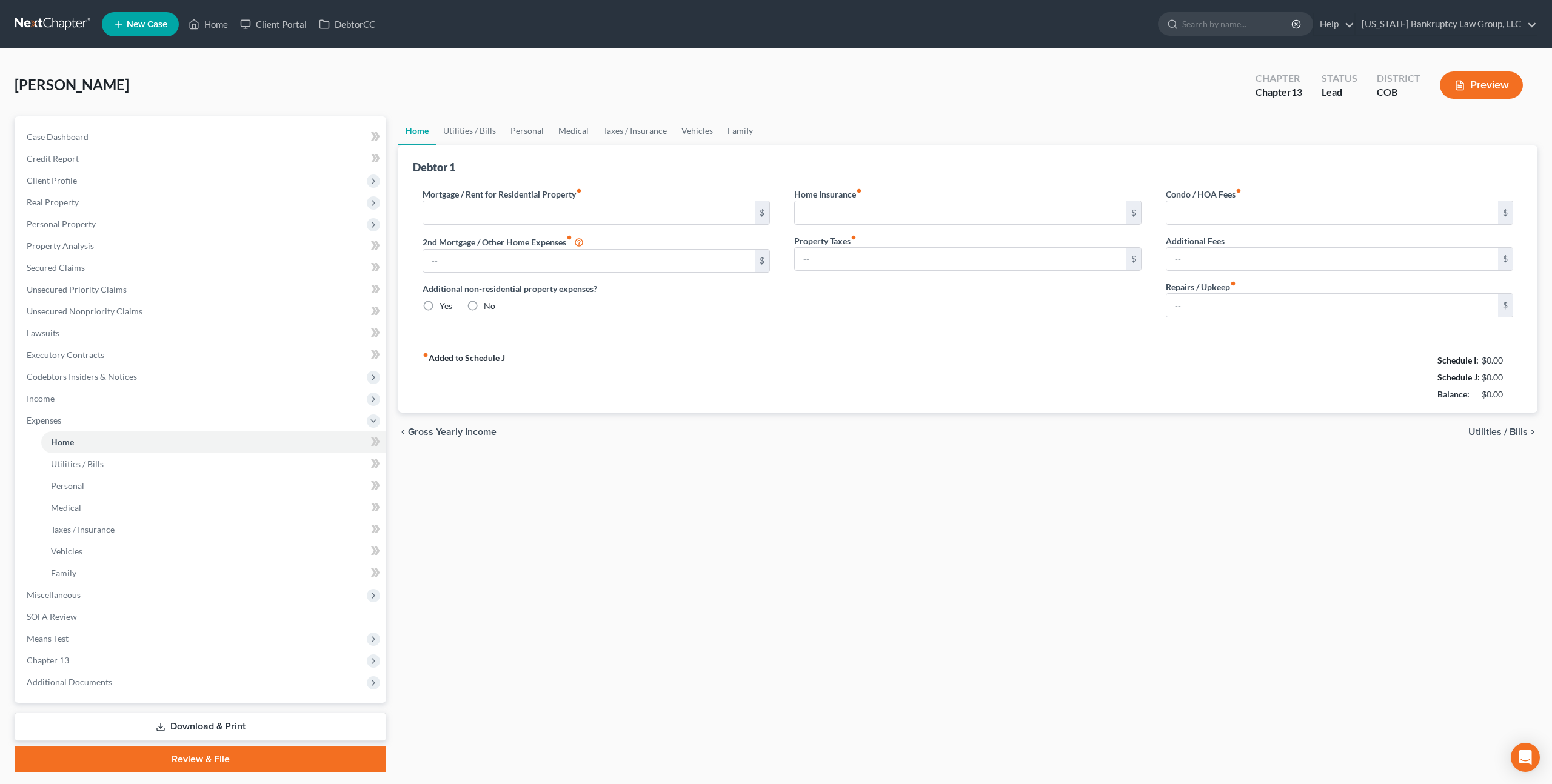
type input "29.00"
type input "0.00"
type input "125.00"
click at [525, 134] on link "Personal" at bounding box center [527, 131] width 48 height 29
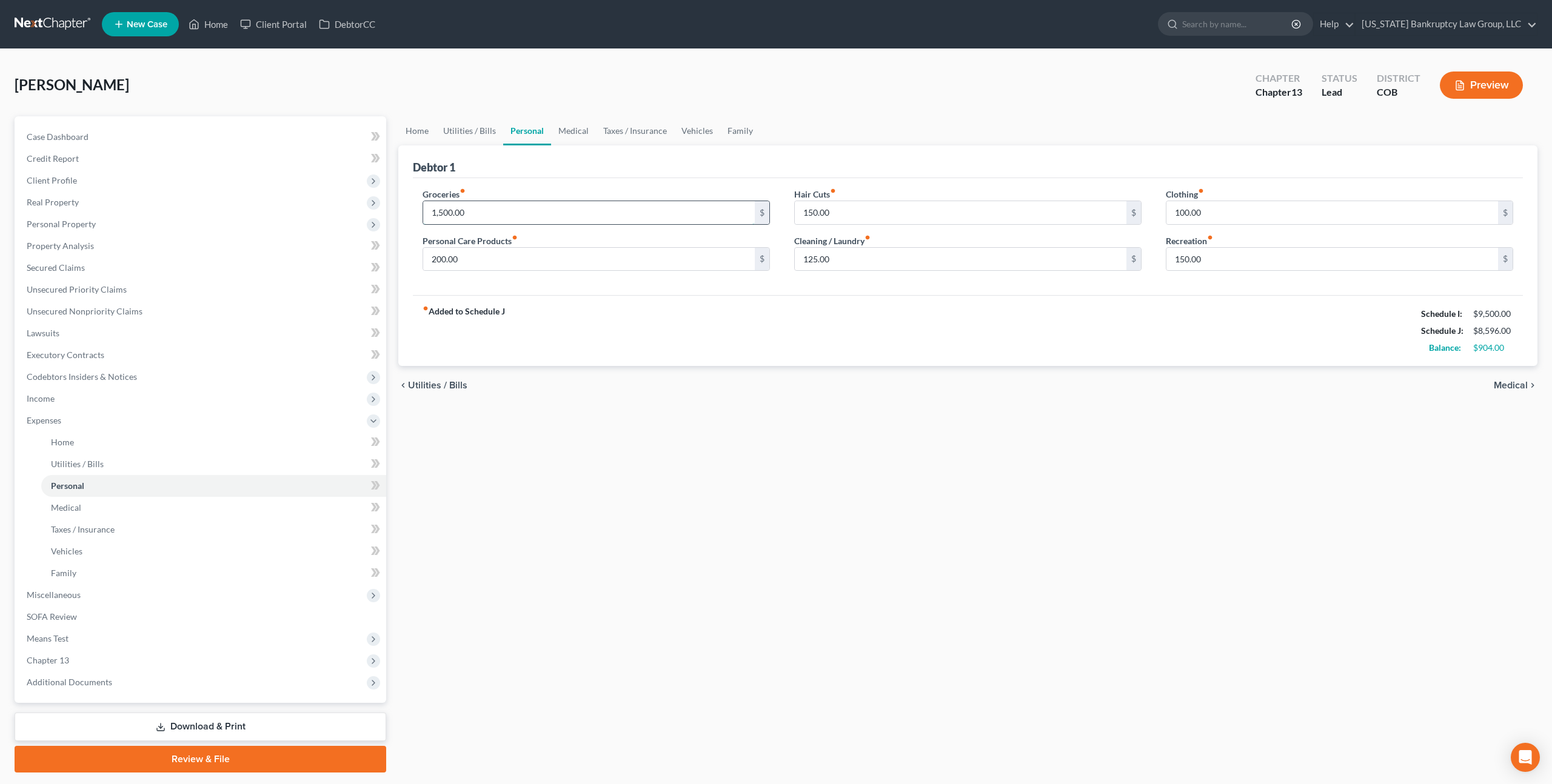
click at [446, 207] on input "1,500.00" at bounding box center [589, 212] width 331 height 23
type input "1,549.00"
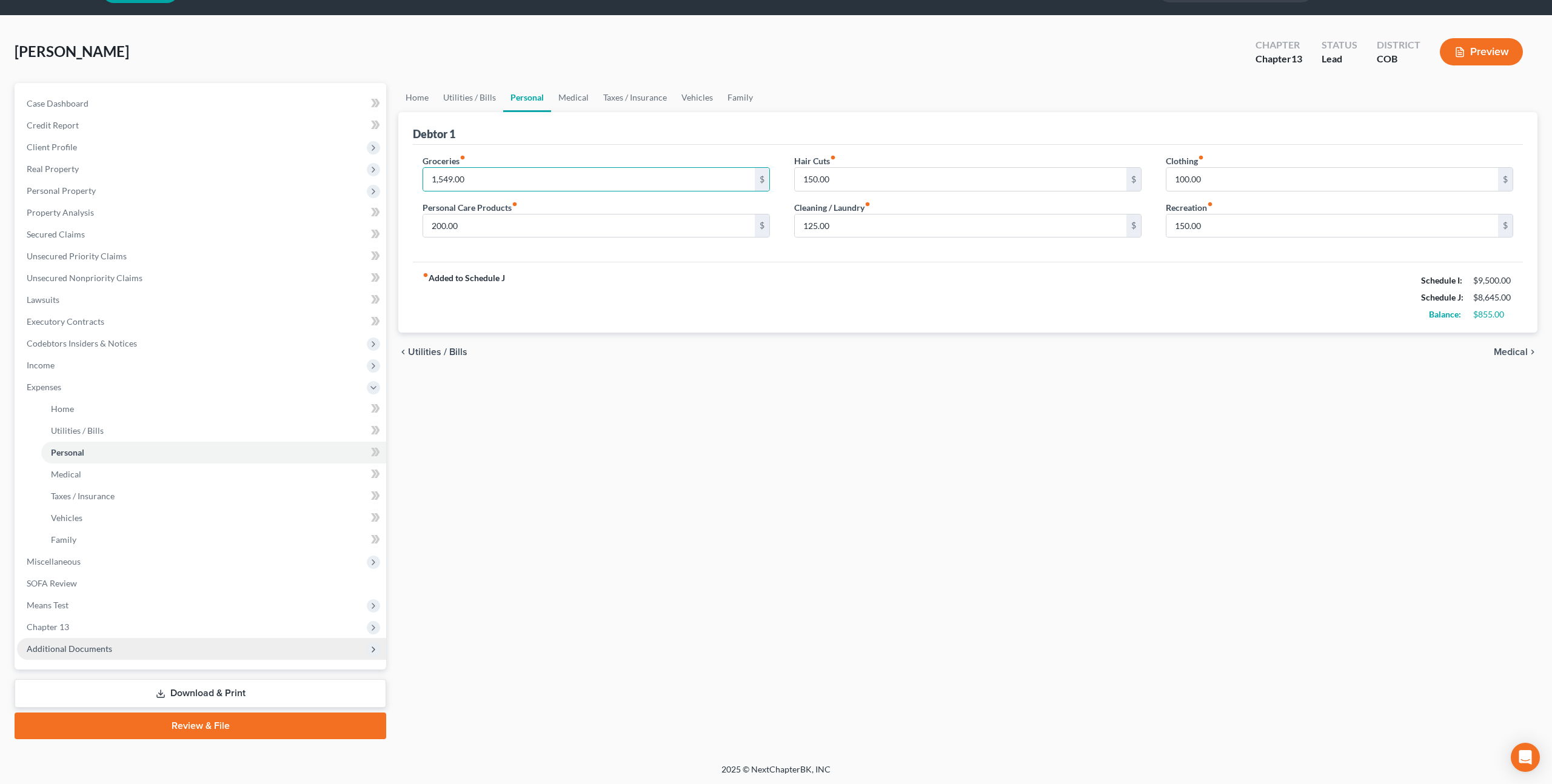
click at [158, 644] on span "Additional Documents" at bounding box center [201, 649] width 369 height 22
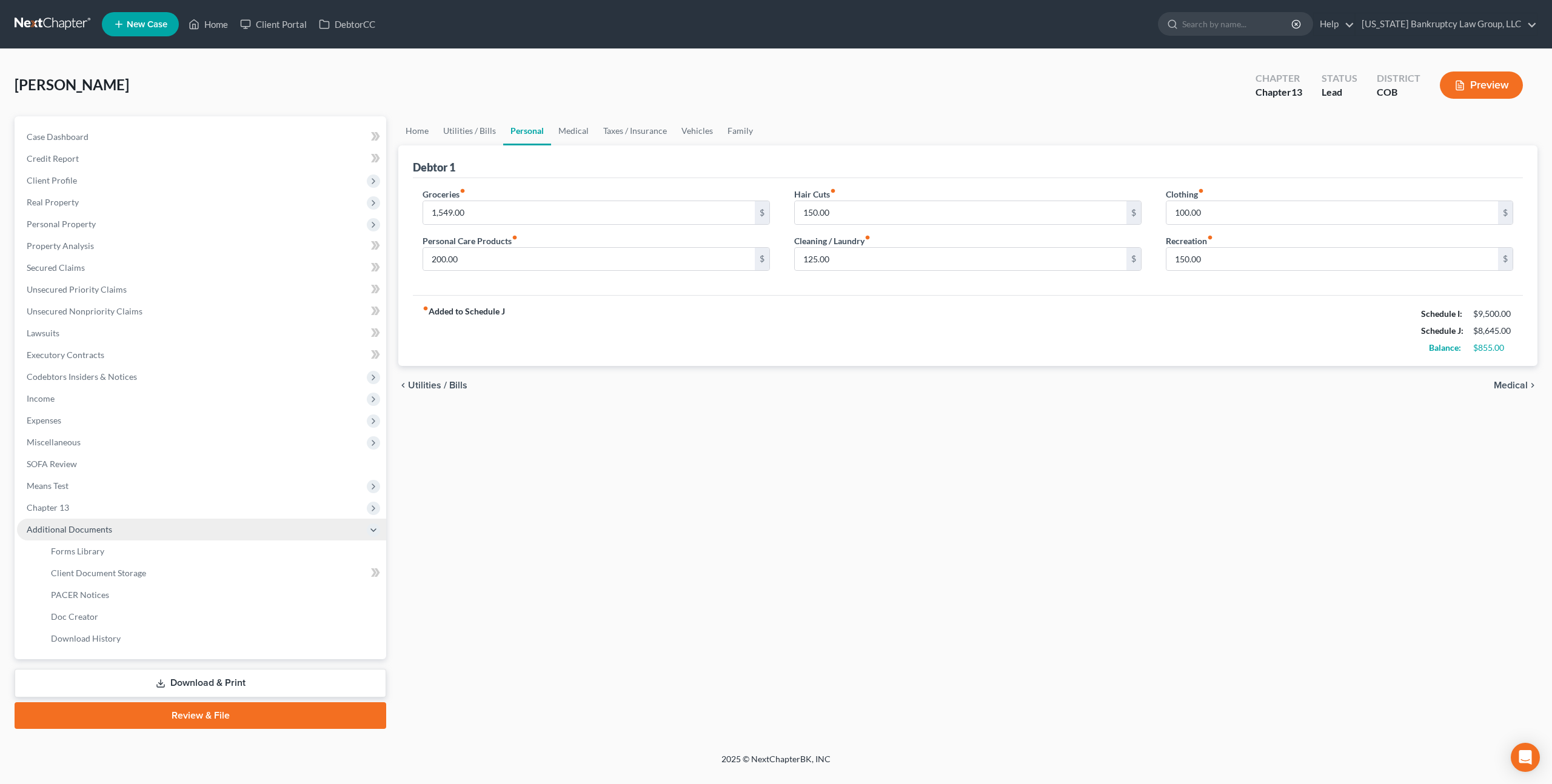
scroll to position [0, 0]
click at [129, 506] on span "Chapter 13" at bounding box center [201, 508] width 369 height 22
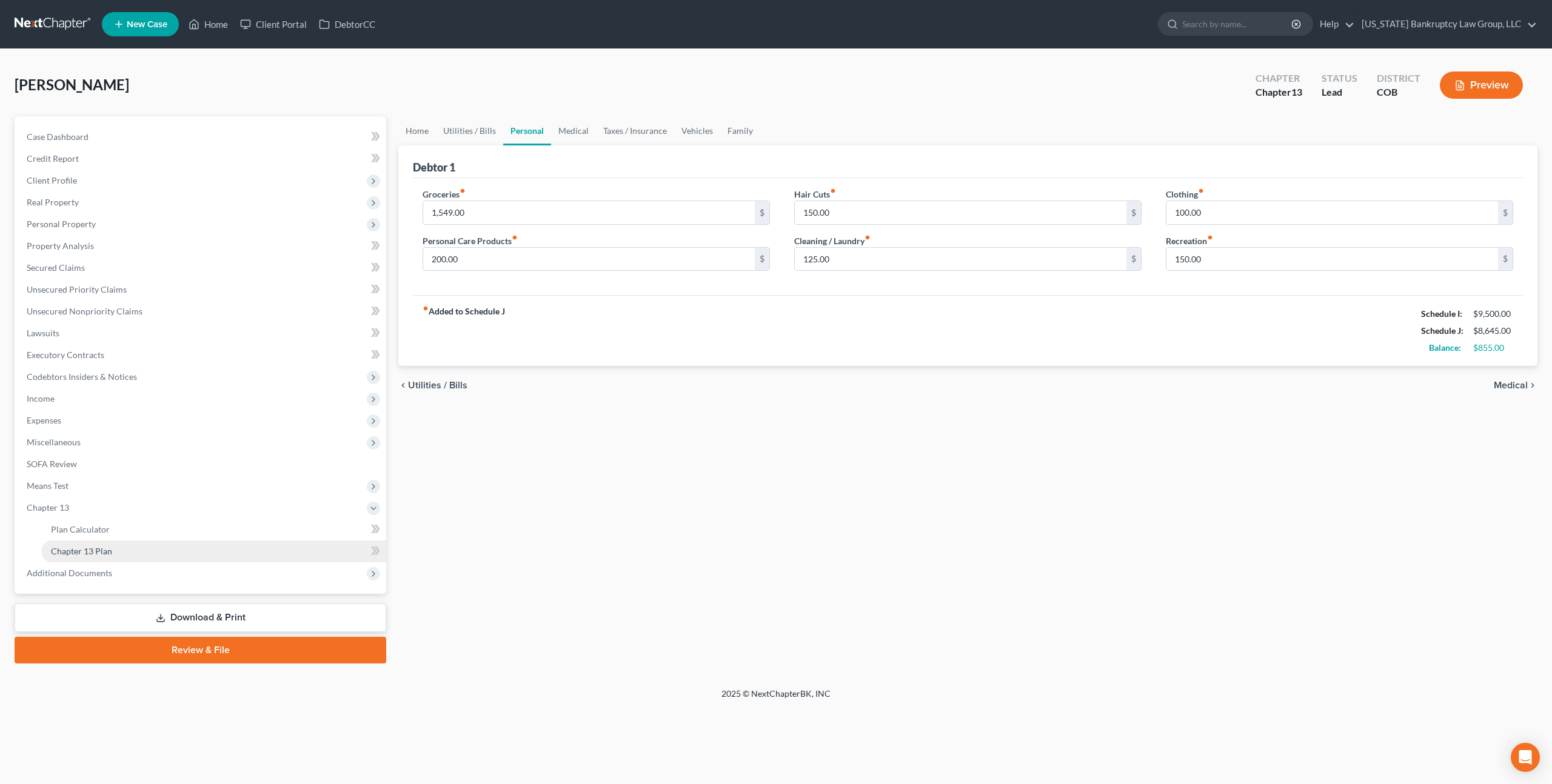
click at [129, 548] on link "Chapter 13 Plan" at bounding box center [213, 551] width 345 height 22
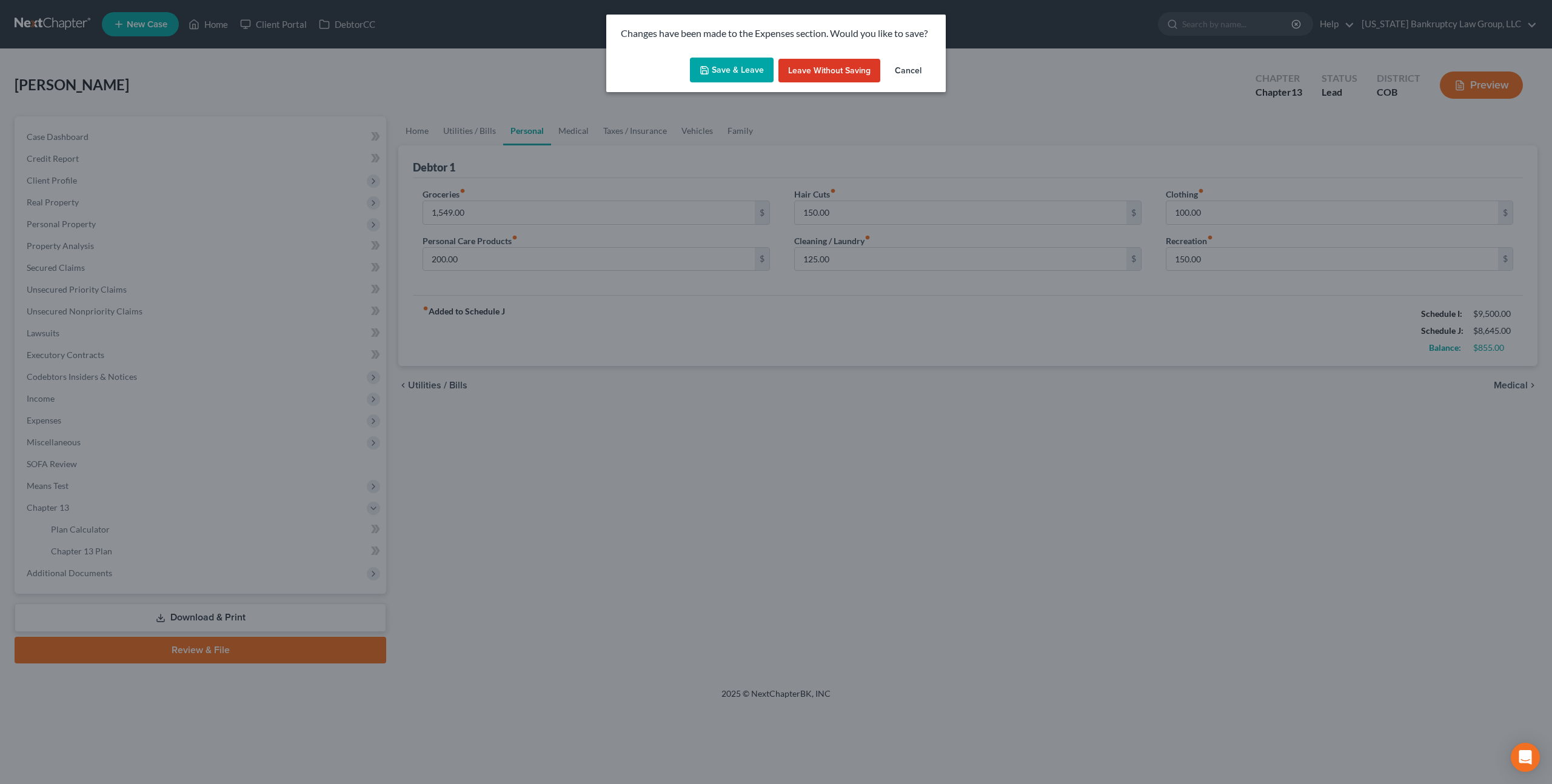
click at [741, 66] on button "Save & Leave" at bounding box center [732, 70] width 84 height 25
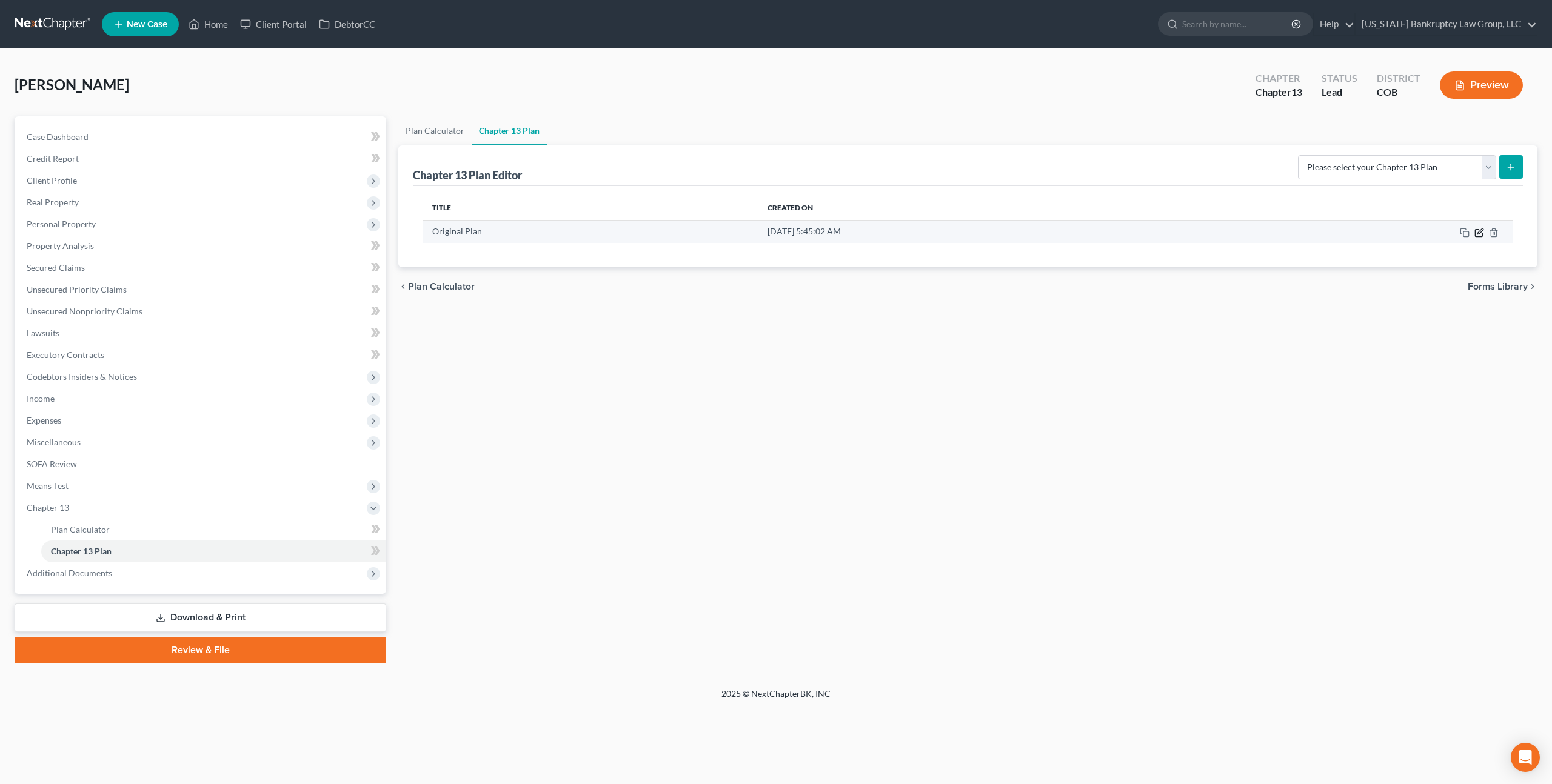
click at [1478, 233] on icon "button" at bounding box center [1479, 232] width 10 height 10
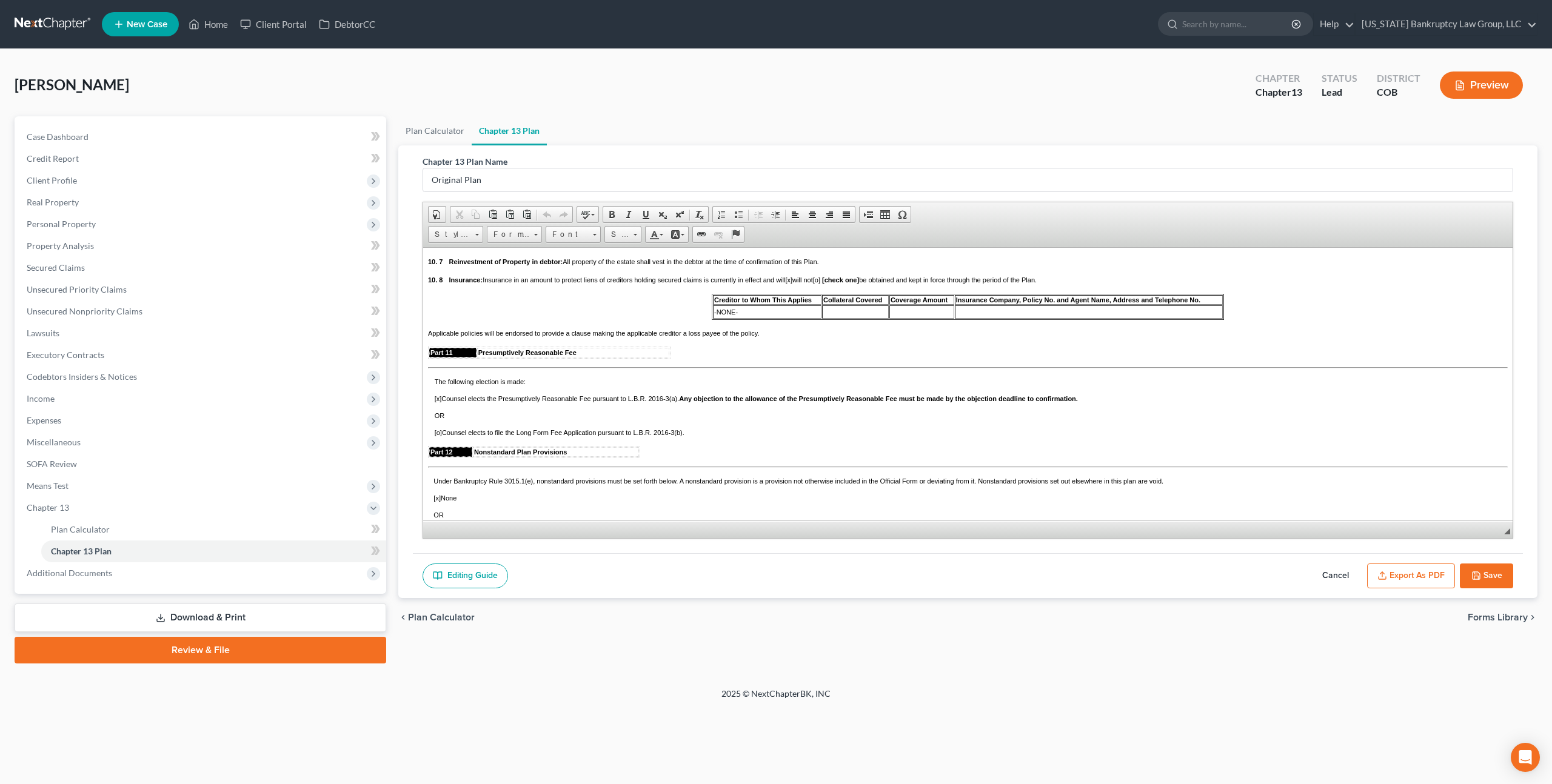
scroll to position [2892, 0]
click at [729, 313] on span "-NONE-" at bounding box center [726, 309] width 24 height 8
click at [568, 228] on span "Font" at bounding box center [567, 234] width 43 height 16
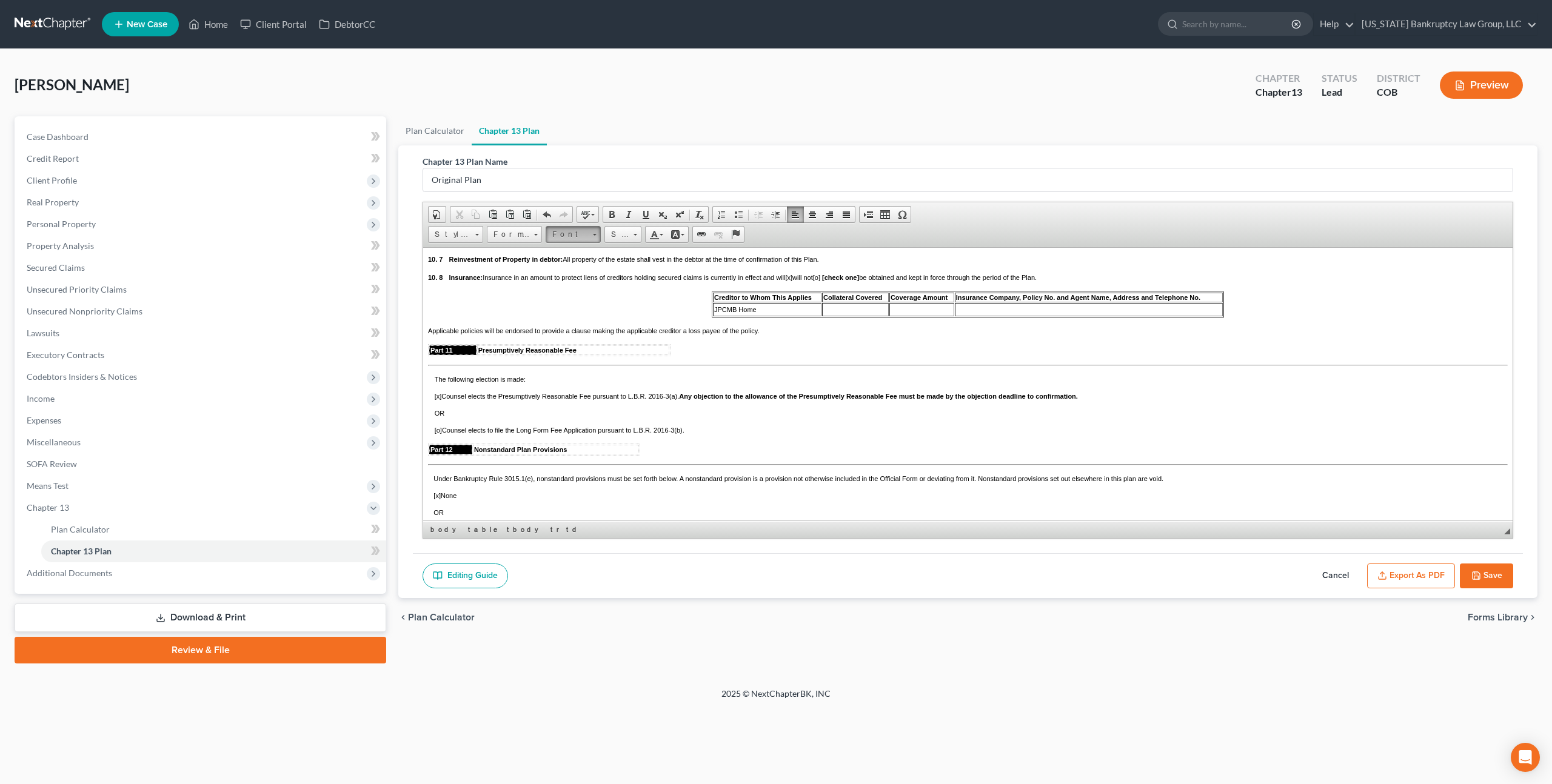
scroll to position [0, 0]
click at [572, 265] on link "Arial" at bounding box center [592, 264] width 88 height 16
click at [619, 236] on span "Size" at bounding box center [617, 234] width 24 height 16
click at [622, 311] on link "11" at bounding box center [641, 313] width 69 height 16
click at [980, 316] on td at bounding box center [1090, 309] width 264 height 14
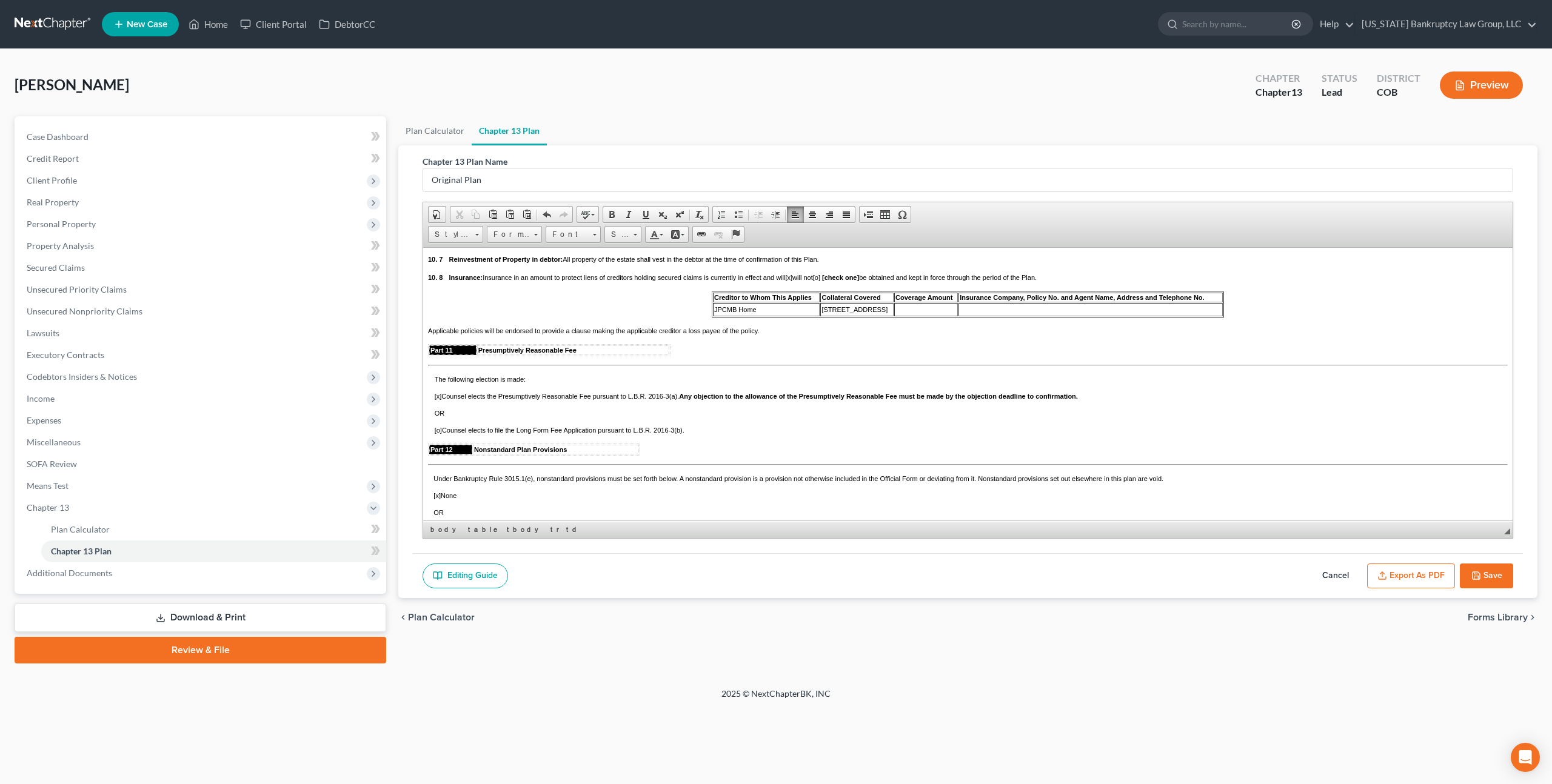
click at [910, 316] on td at bounding box center [926, 309] width 64 height 14
click at [578, 234] on span "Font" at bounding box center [567, 234] width 43 height 16
click at [575, 261] on link "Arial" at bounding box center [592, 264] width 88 height 16
click at [620, 233] on span "Size" at bounding box center [617, 234] width 24 height 16
click at [614, 310] on link "11" at bounding box center [641, 313] width 69 height 16
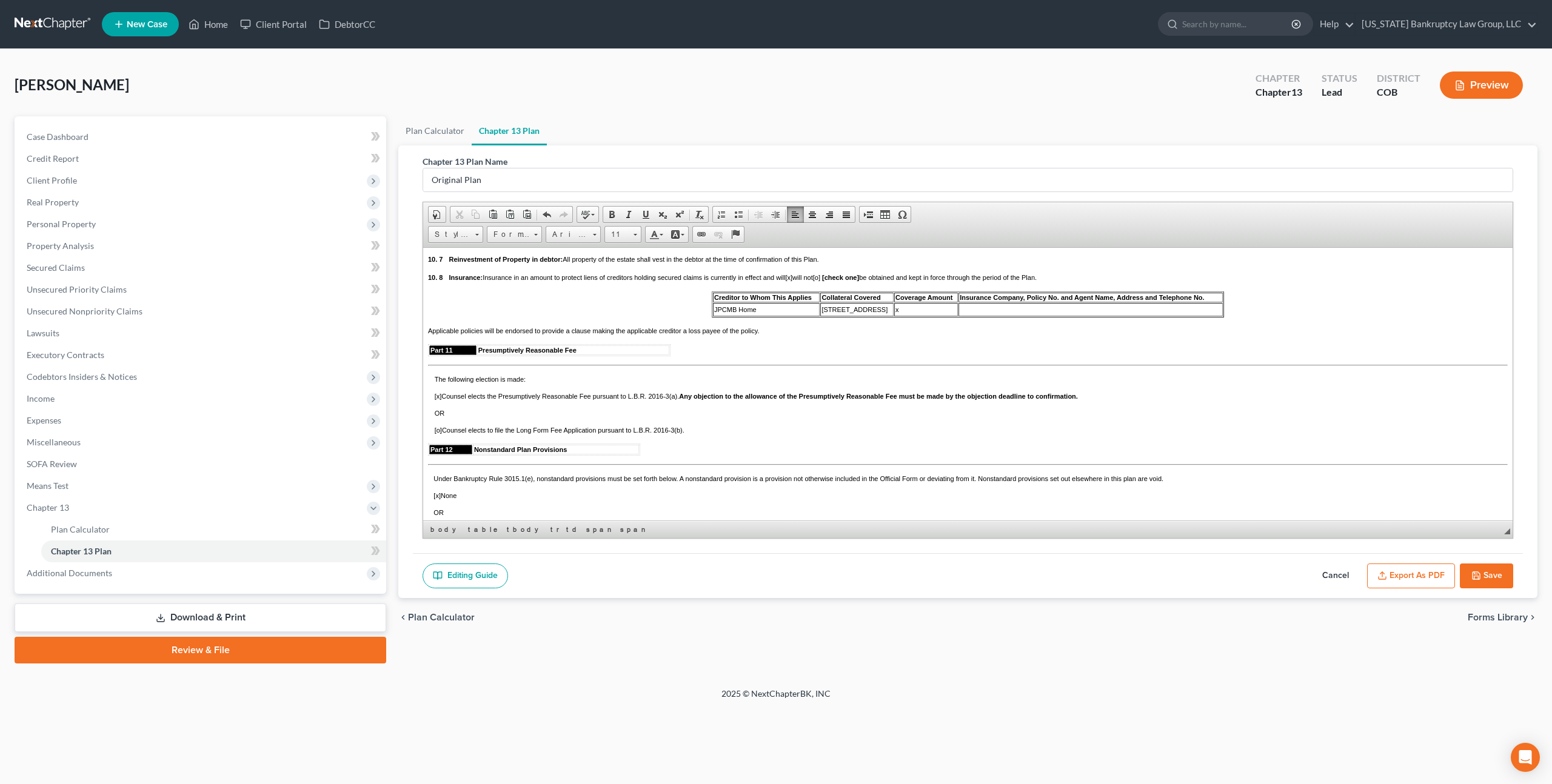
click at [966, 316] on td at bounding box center [1090, 309] width 264 height 14
click at [581, 239] on span "Font" at bounding box center [567, 234] width 43 height 16
drag, startPoint x: 580, startPoint y: 265, endPoint x: 704, endPoint y: 260, distance: 124.1
click at [580, 265] on link "Arial" at bounding box center [592, 264] width 88 height 16
click at [612, 236] on span "Size" at bounding box center [617, 234] width 24 height 16
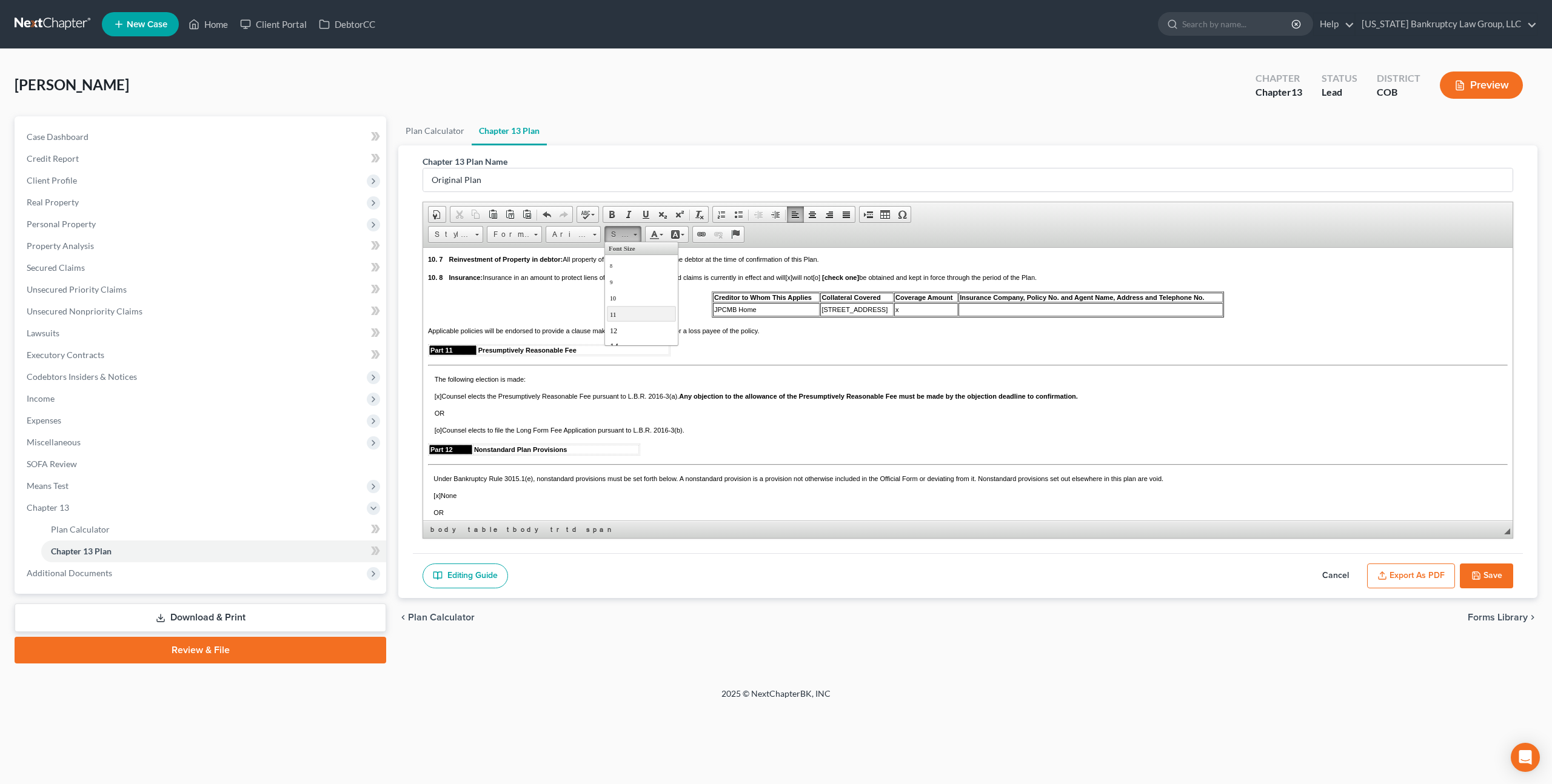
click at [612, 314] on span "11" at bounding box center [613, 314] width 7 height 8
click at [1483, 575] on button "Save" at bounding box center [1487, 575] width 53 height 25
